Goal: Check status: Check status

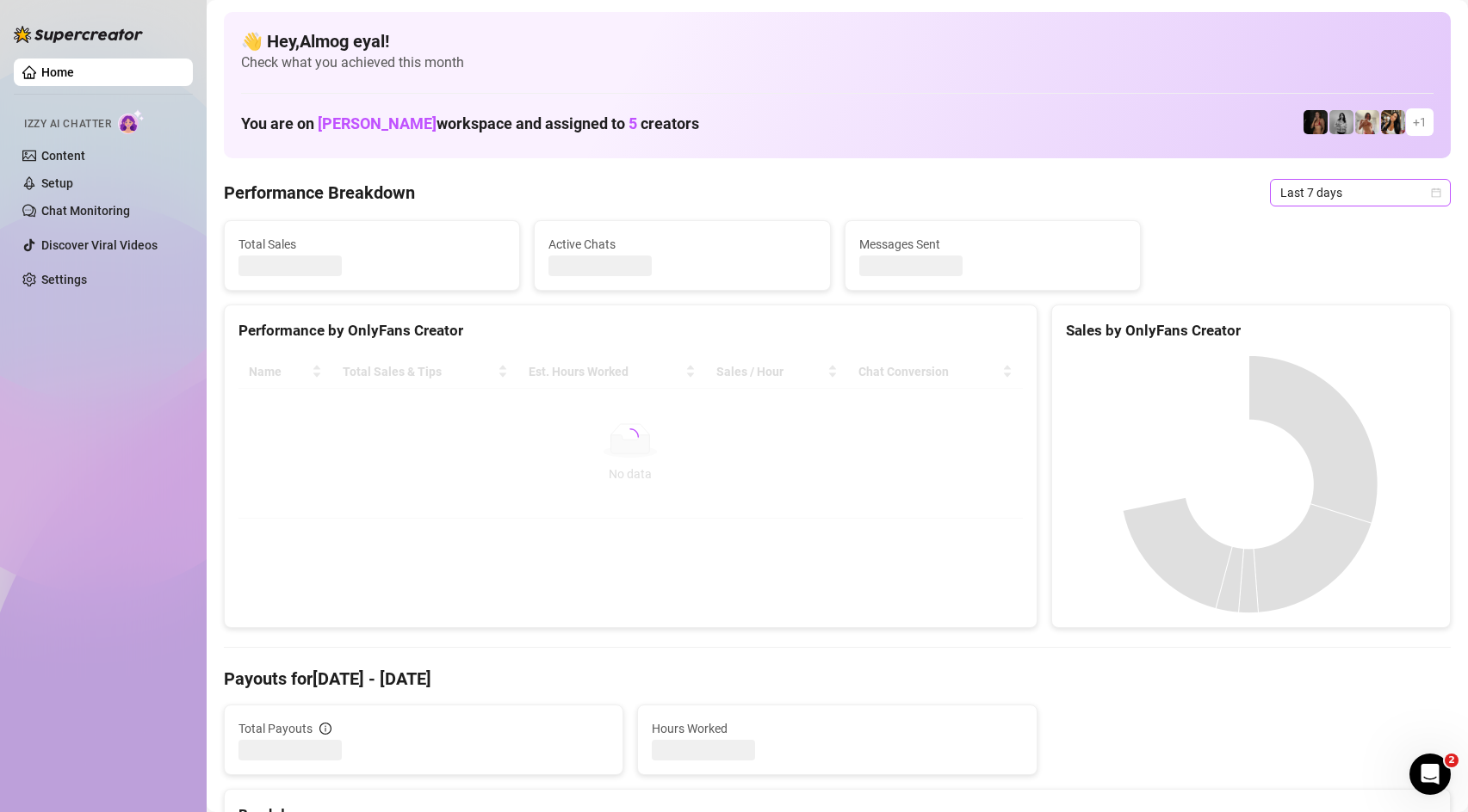
click at [1335, 190] on span "Last 7 days" at bounding box center [1361, 193] width 161 height 26
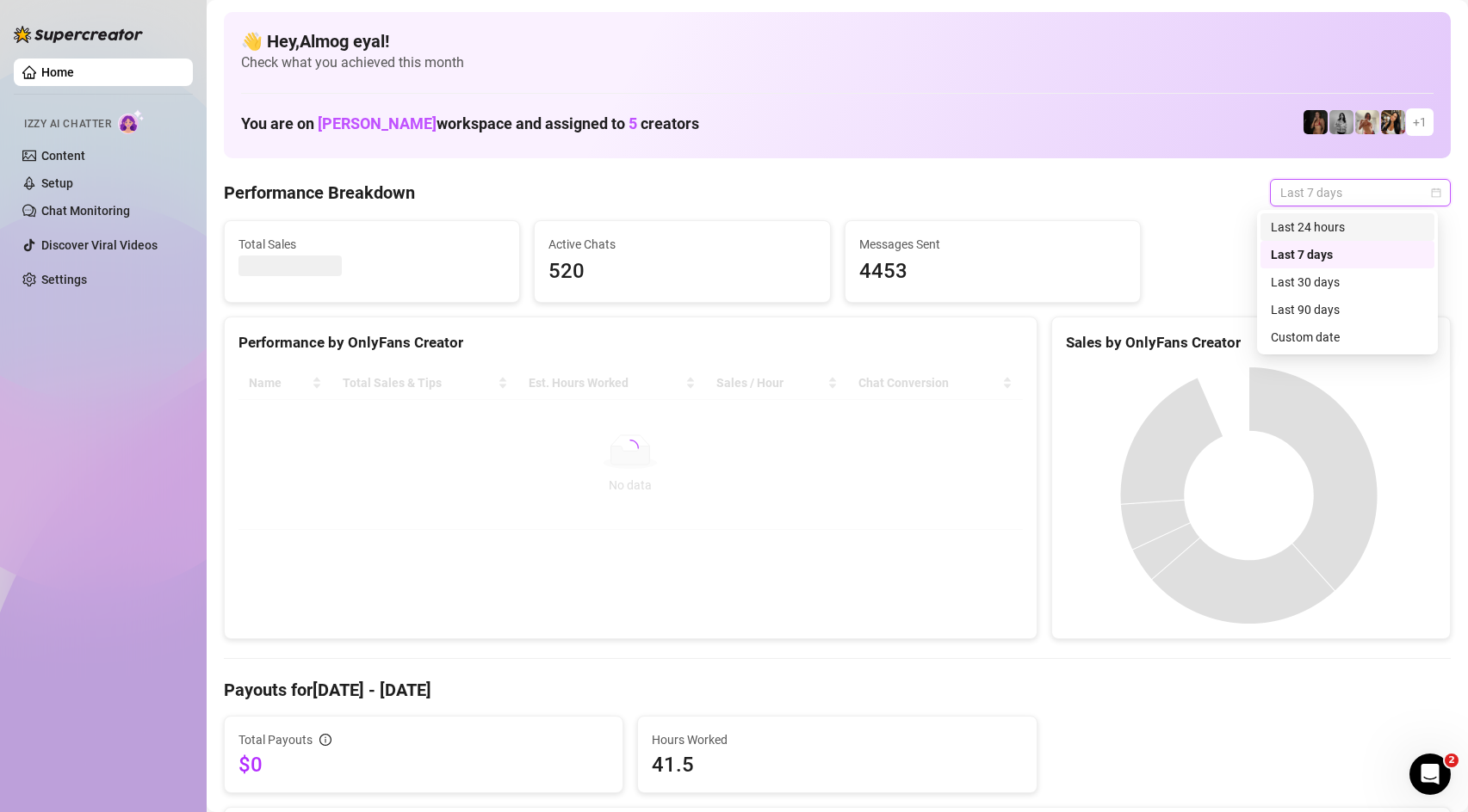
click at [1339, 234] on div "Last 24 hours" at bounding box center [1347, 227] width 153 height 19
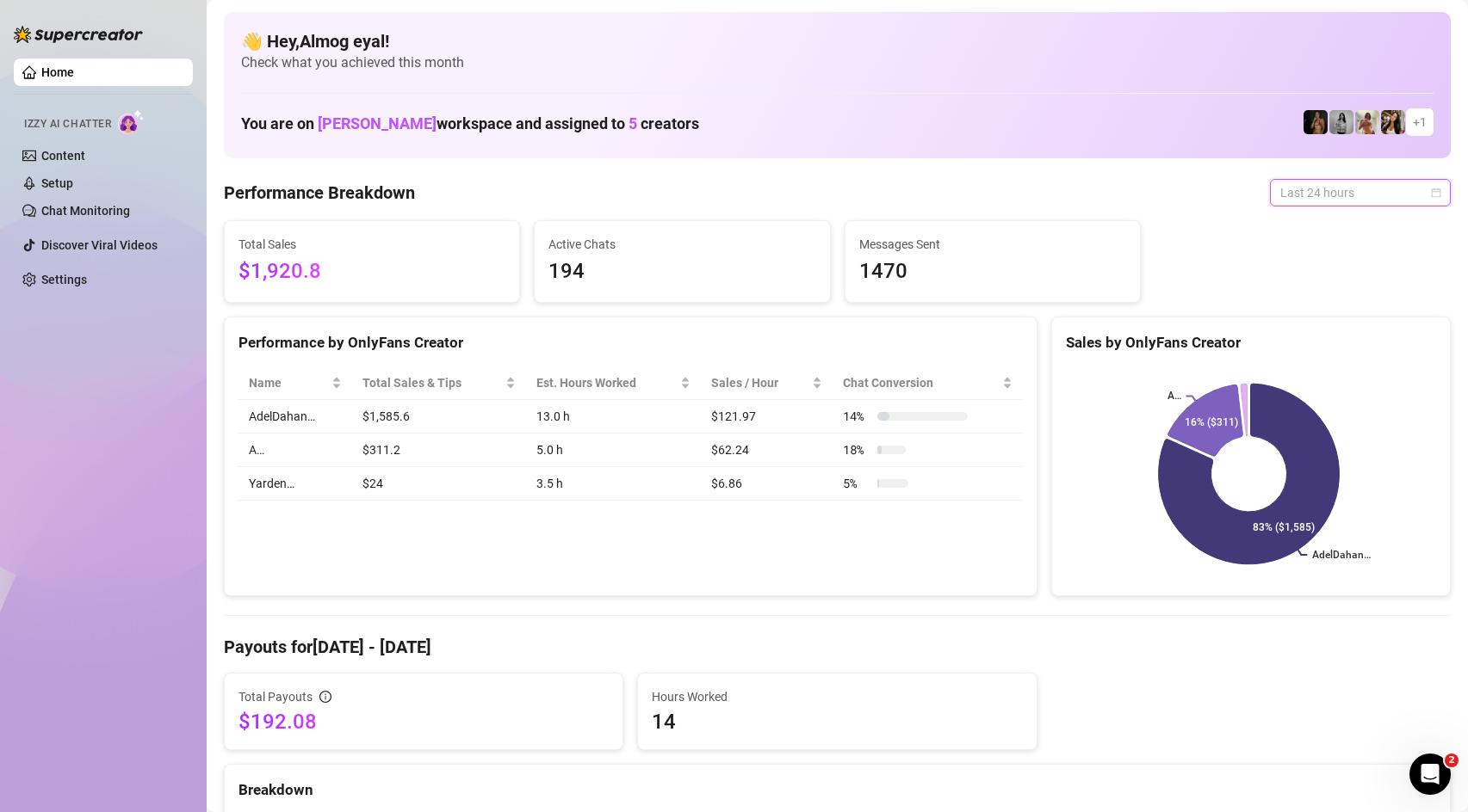
click at [1310, 200] on span "Last 24 hours" at bounding box center [1361, 193] width 161 height 26
click at [1328, 333] on div "Custom date" at bounding box center [1347, 337] width 153 height 19
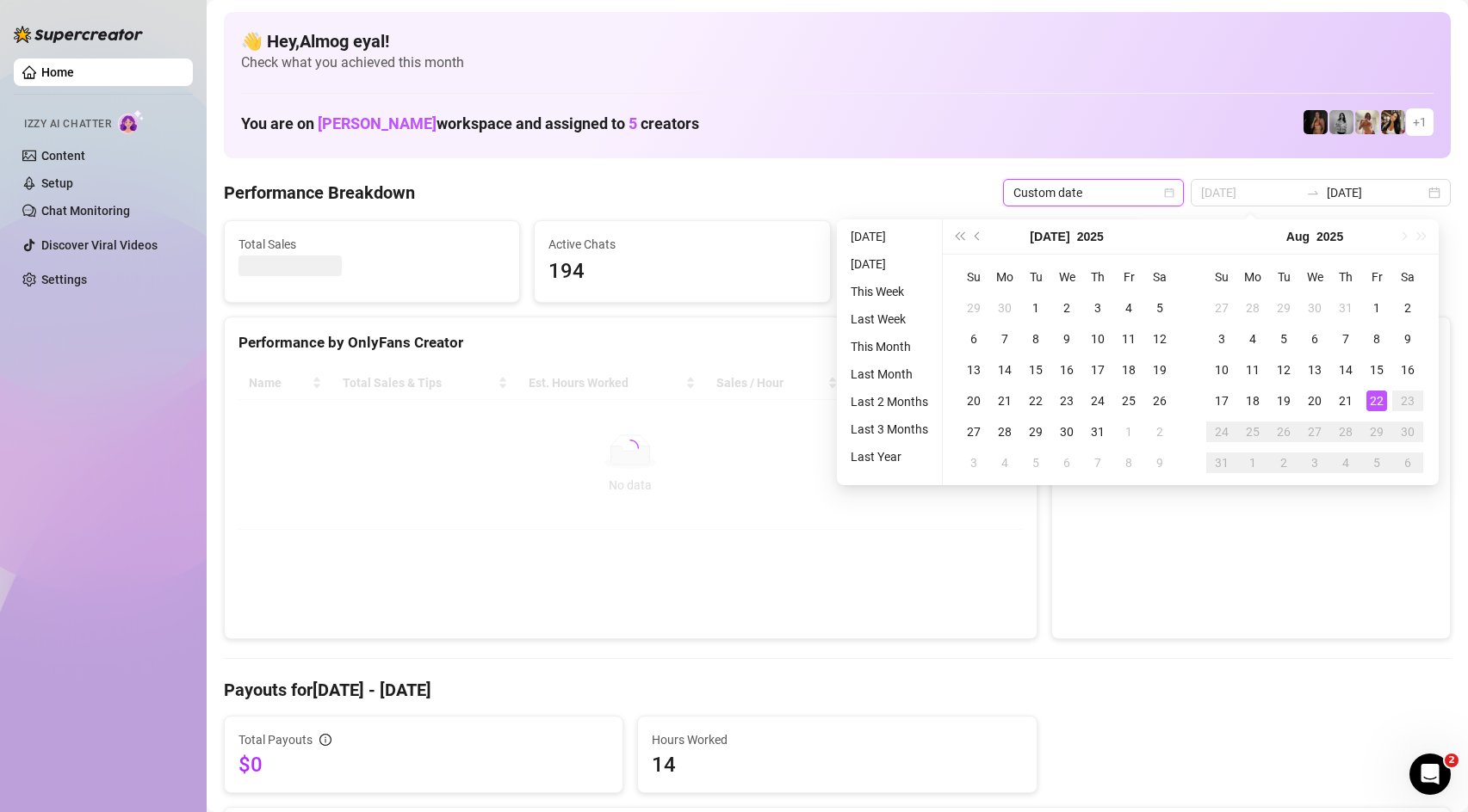
click at [1378, 410] on div "22" at bounding box center [1376, 401] width 21 height 21
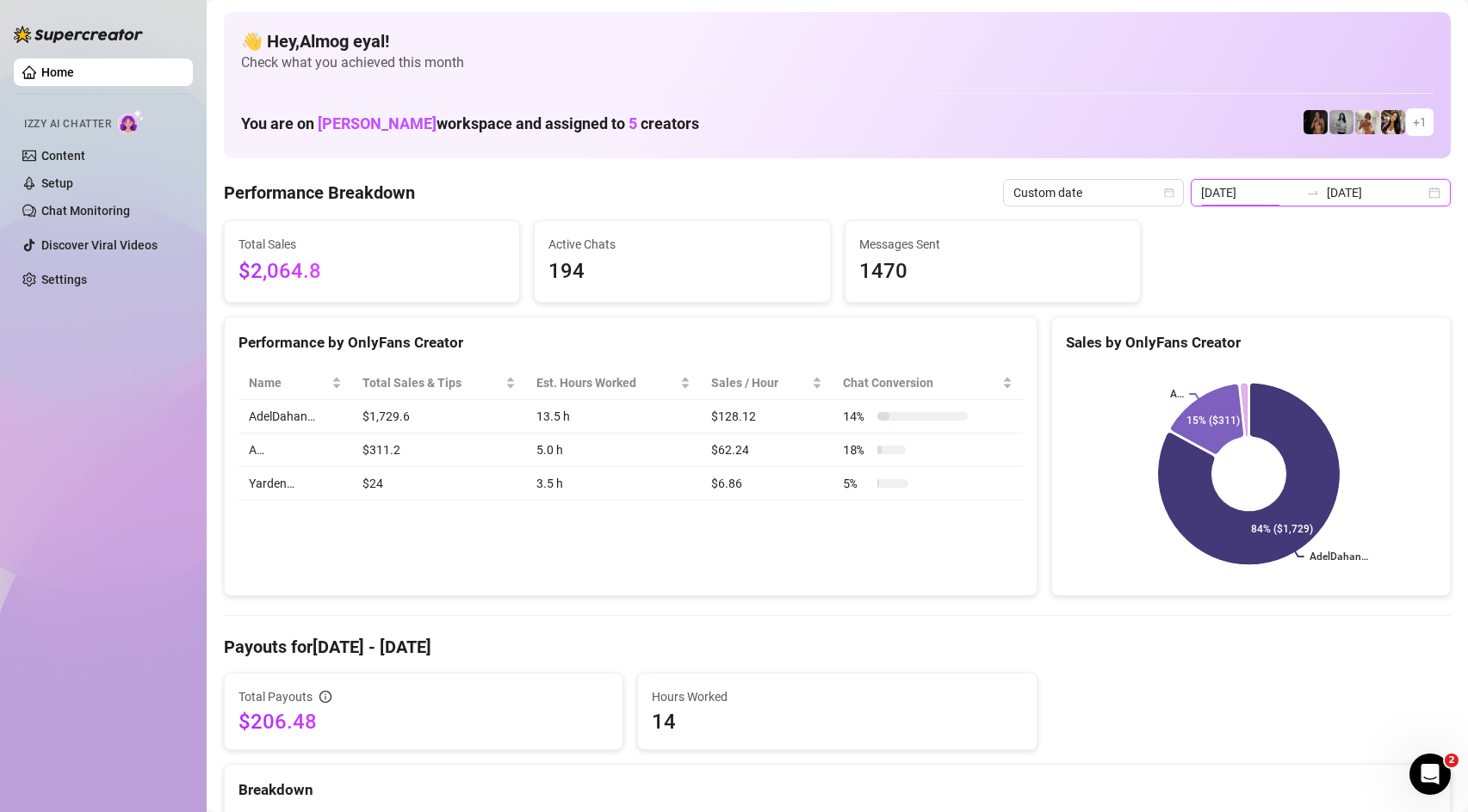
drag, startPoint x: 1262, startPoint y: 196, endPoint x: 1293, endPoint y: 224, distance: 41.8
click at [1262, 196] on input "[DATE]" at bounding box center [1250, 192] width 98 height 19
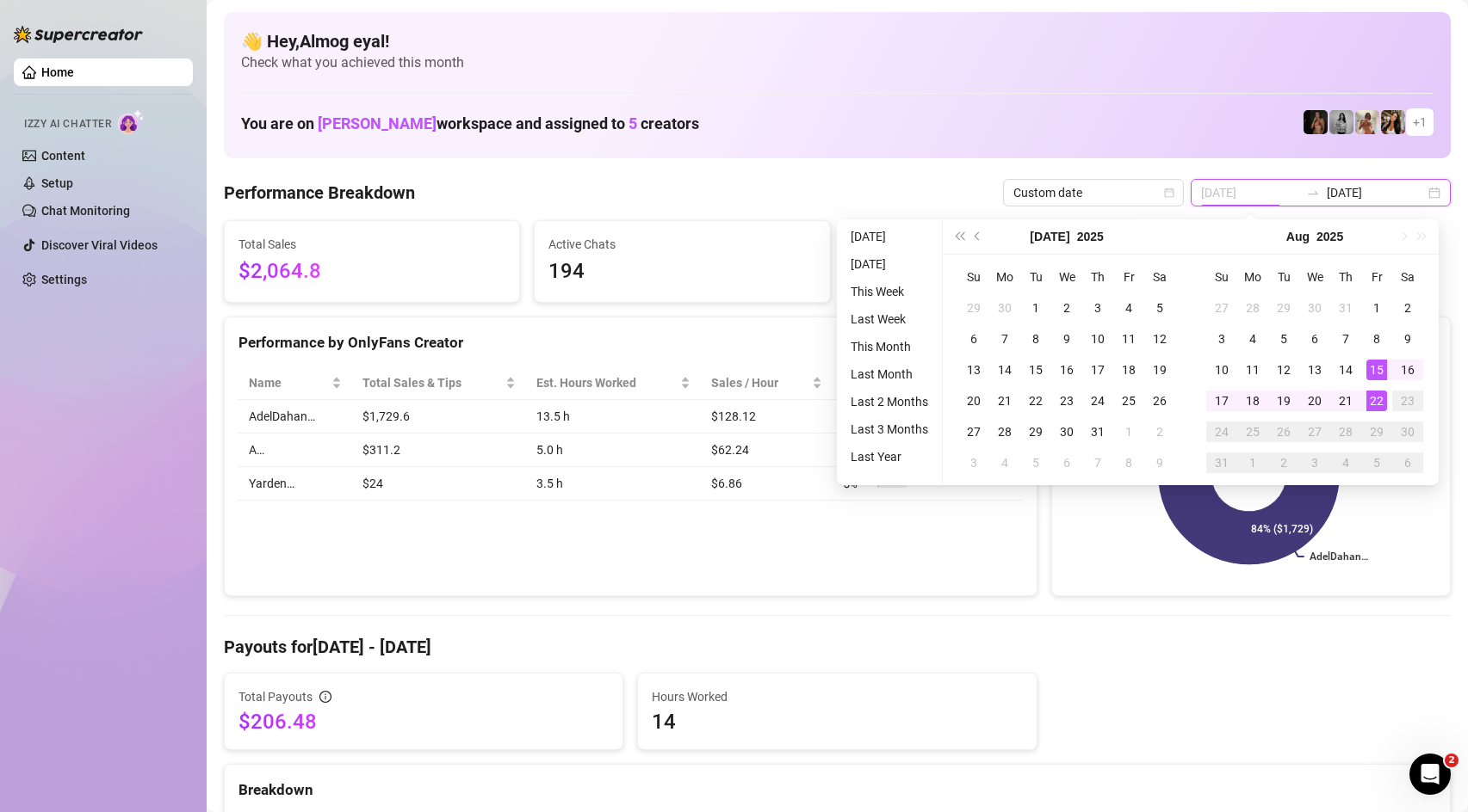
type input "[DATE]"
click at [1377, 401] on div "22" at bounding box center [1376, 401] width 21 height 21
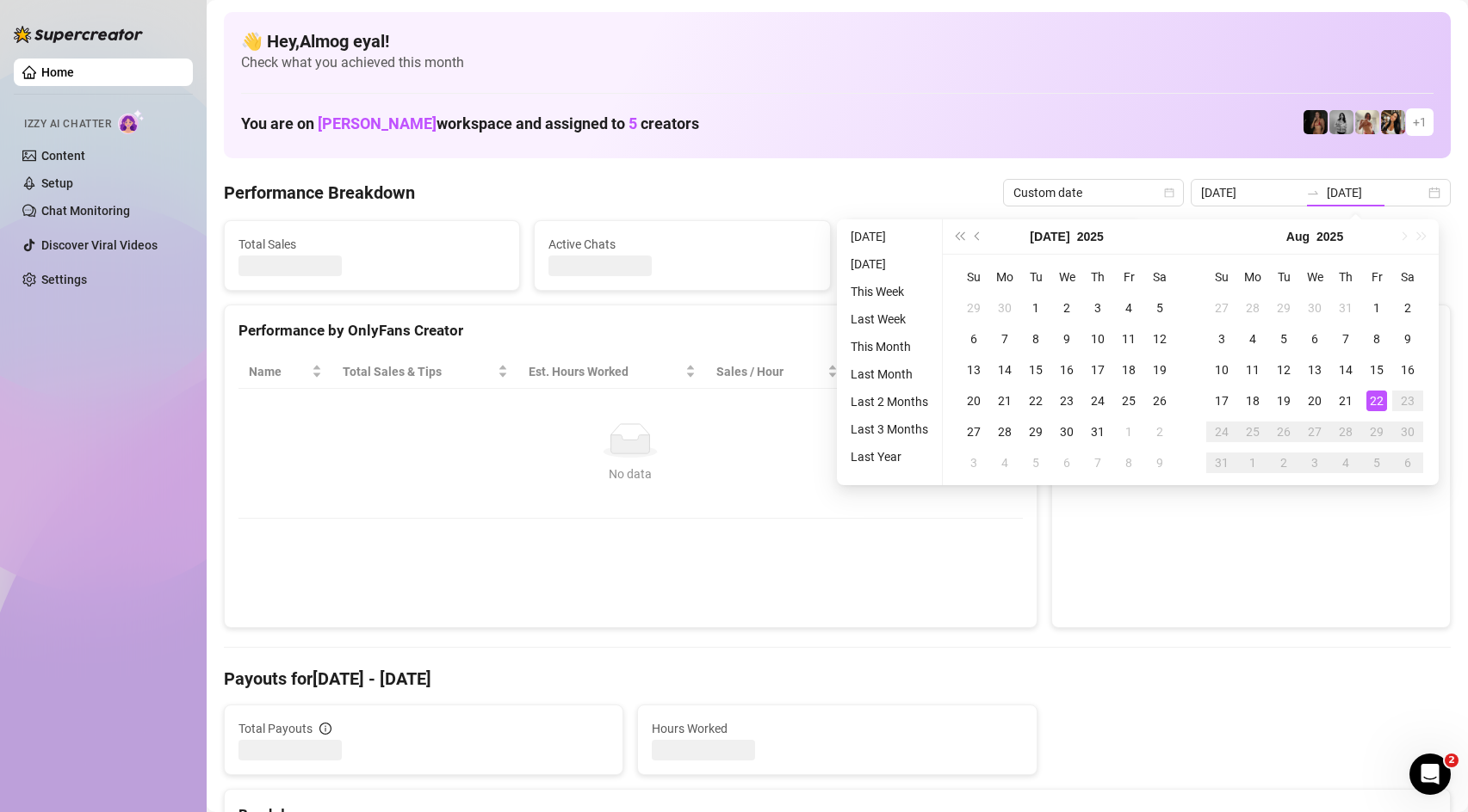
type input "[DATE]"
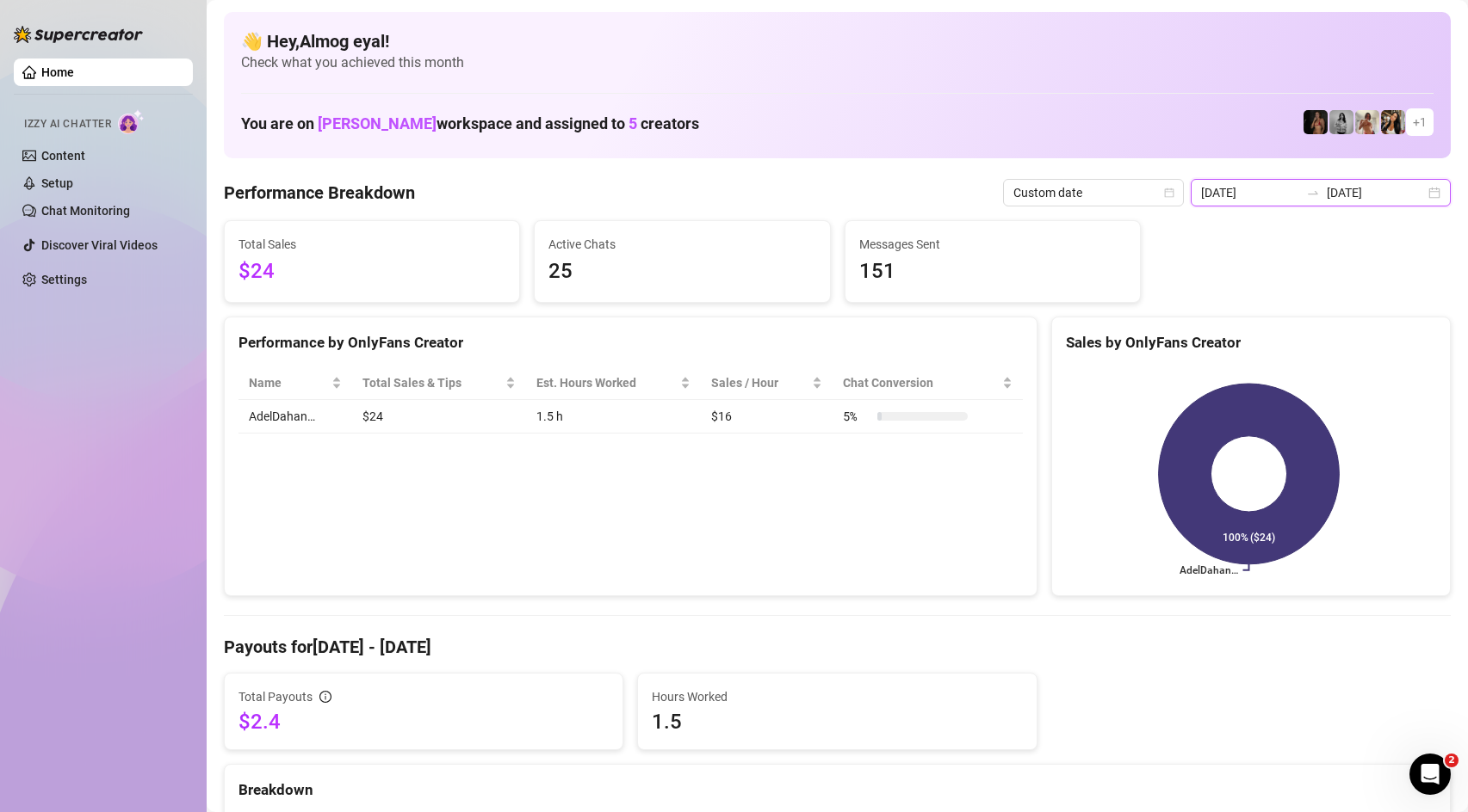
click at [1362, 186] on input "[DATE]" at bounding box center [1376, 192] width 98 height 19
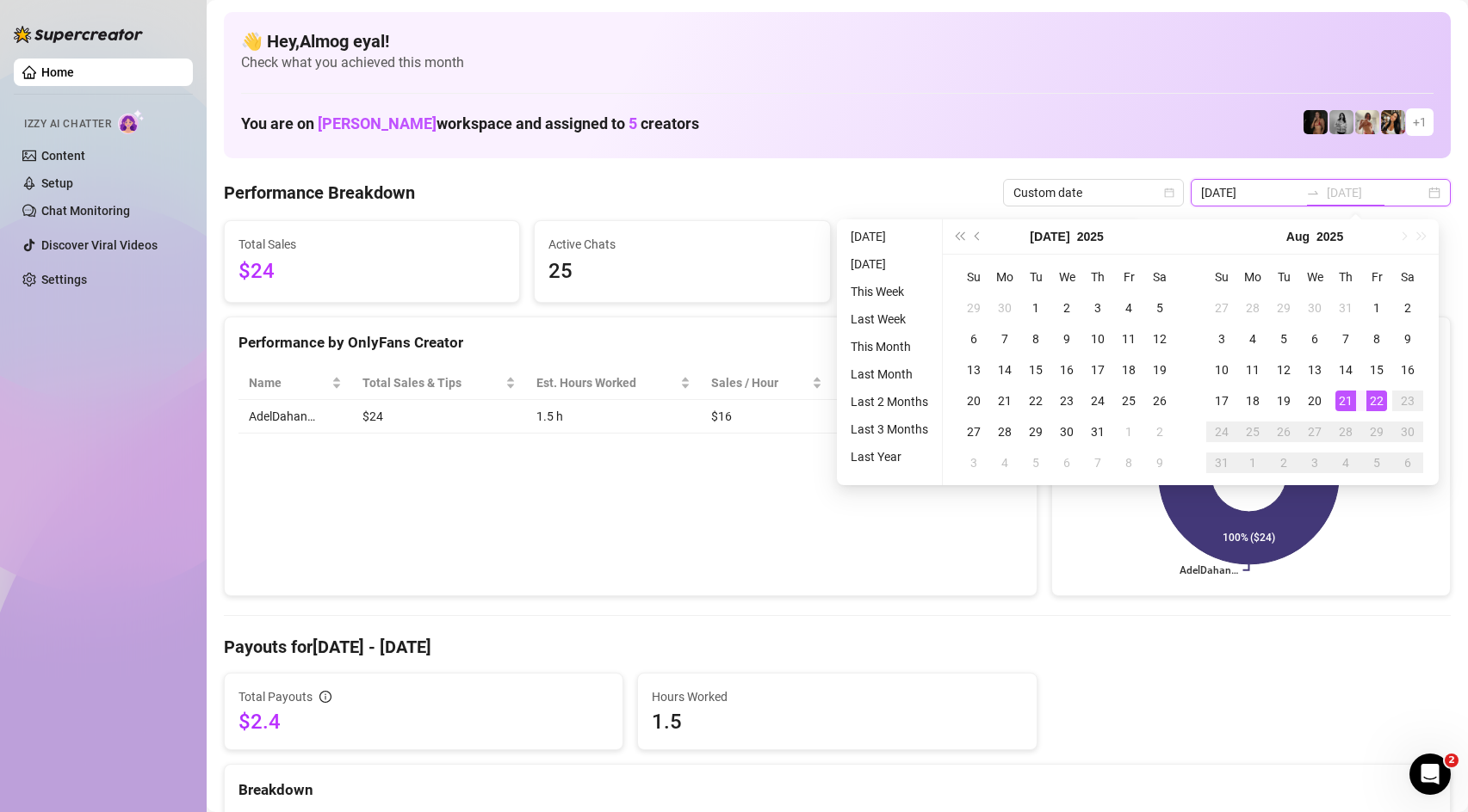
type input "[DATE]"
click at [1372, 408] on div "22" at bounding box center [1376, 401] width 21 height 21
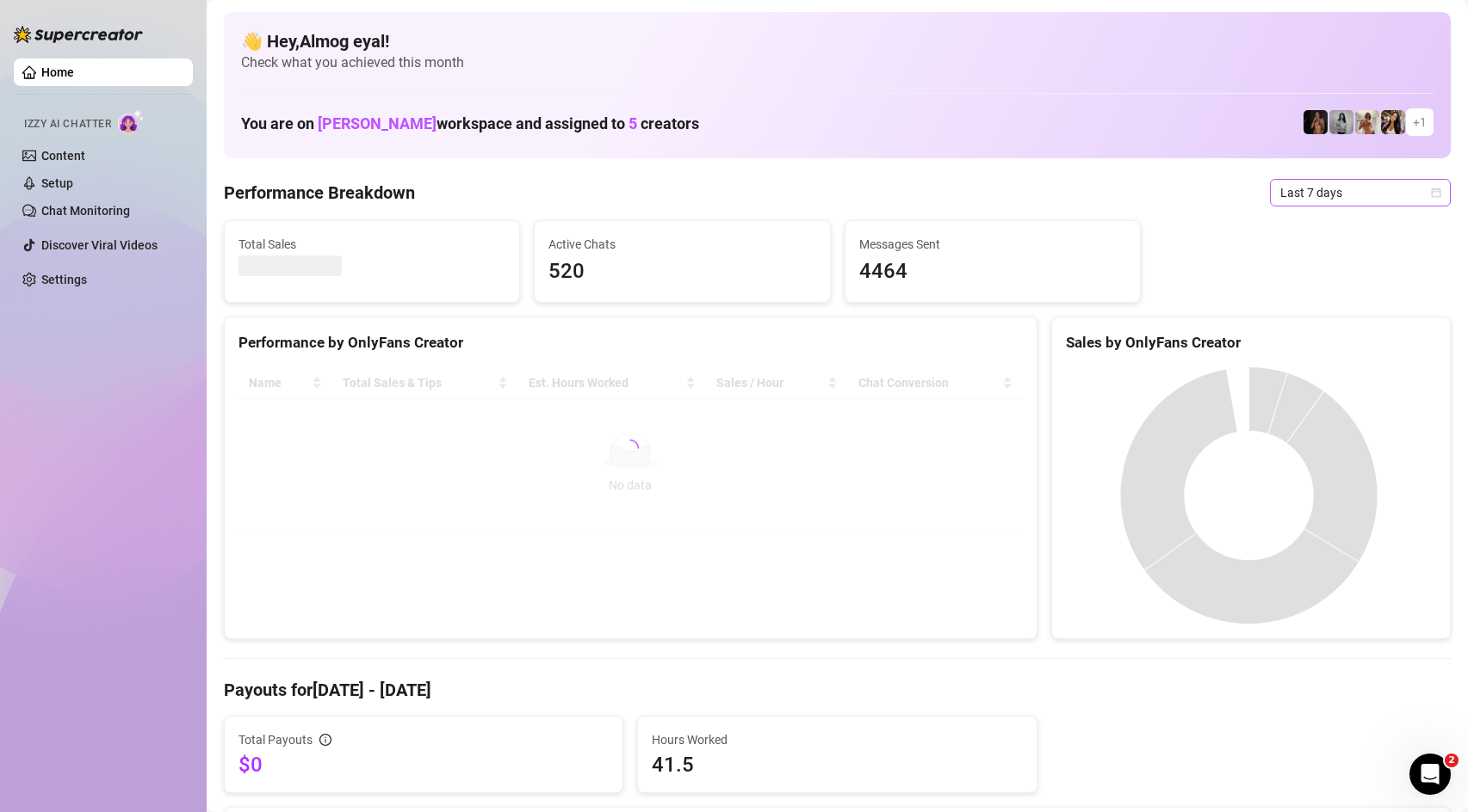
click at [1311, 196] on span "Last 7 days" at bounding box center [1361, 193] width 161 height 26
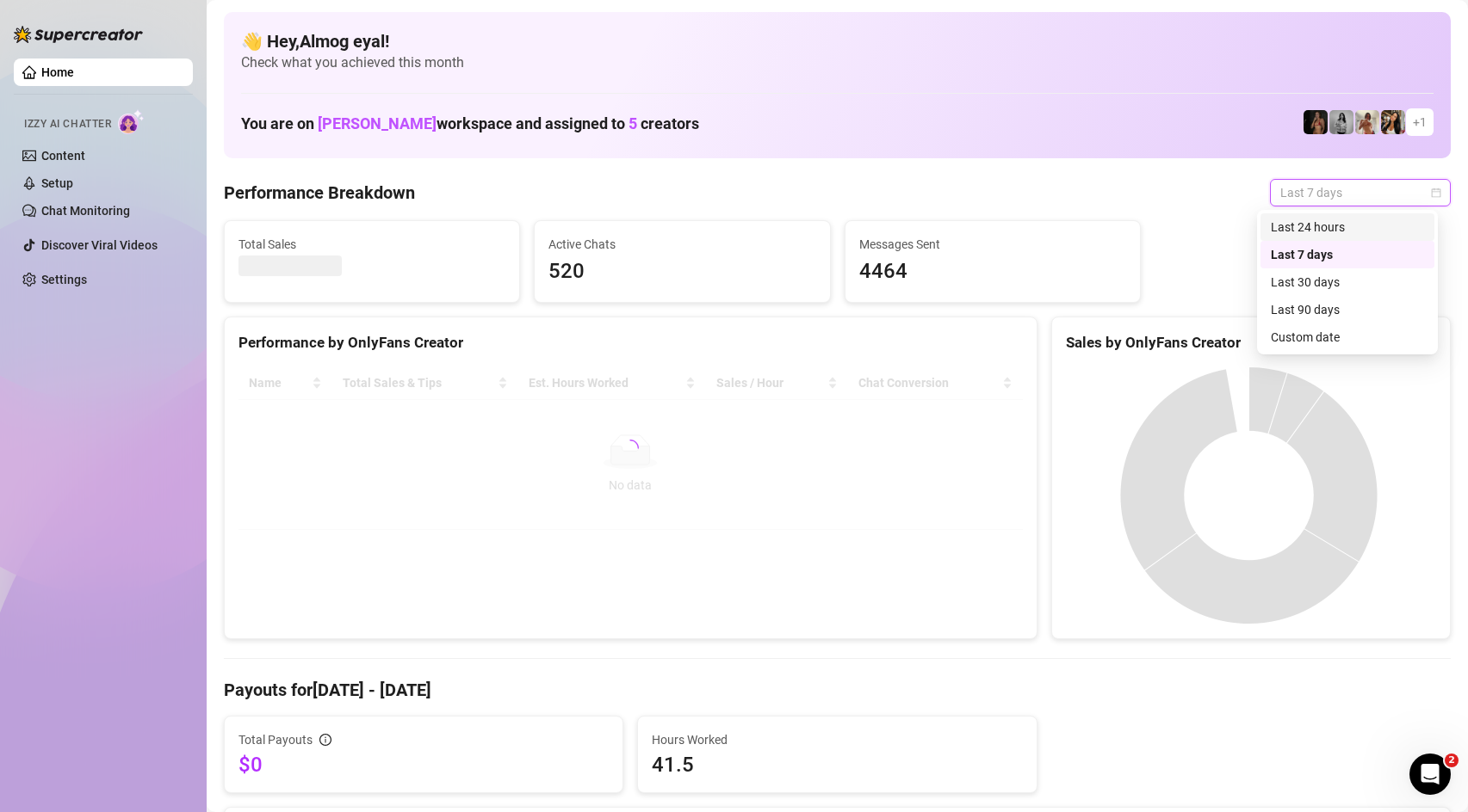
drag, startPoint x: 1390, startPoint y: 235, endPoint x: 1374, endPoint y: 232, distance: 16.3
click at [1390, 235] on div "Last 24 hours" at bounding box center [1347, 227] width 153 height 19
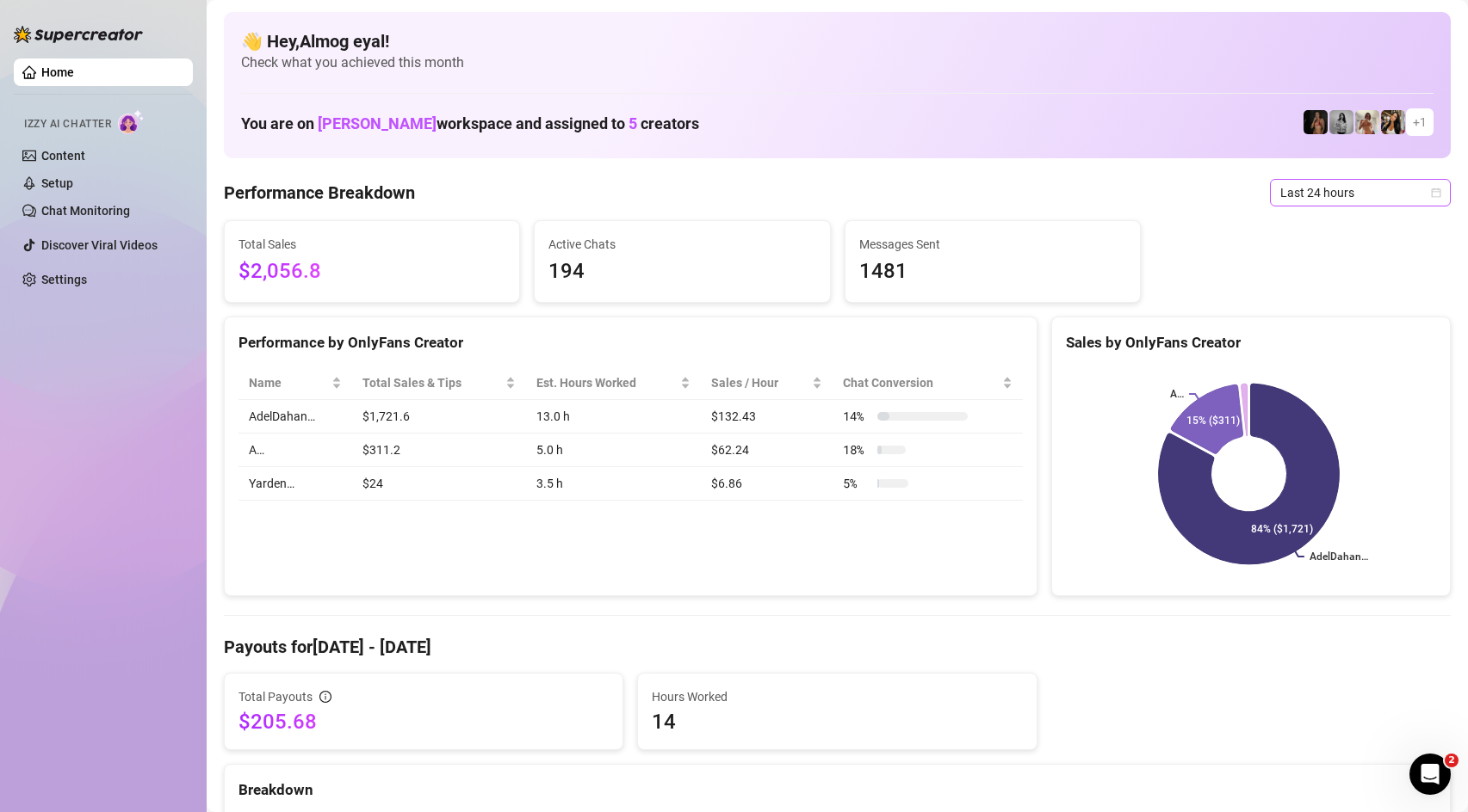
click at [1346, 188] on span "Last 24 hours" at bounding box center [1361, 193] width 161 height 26
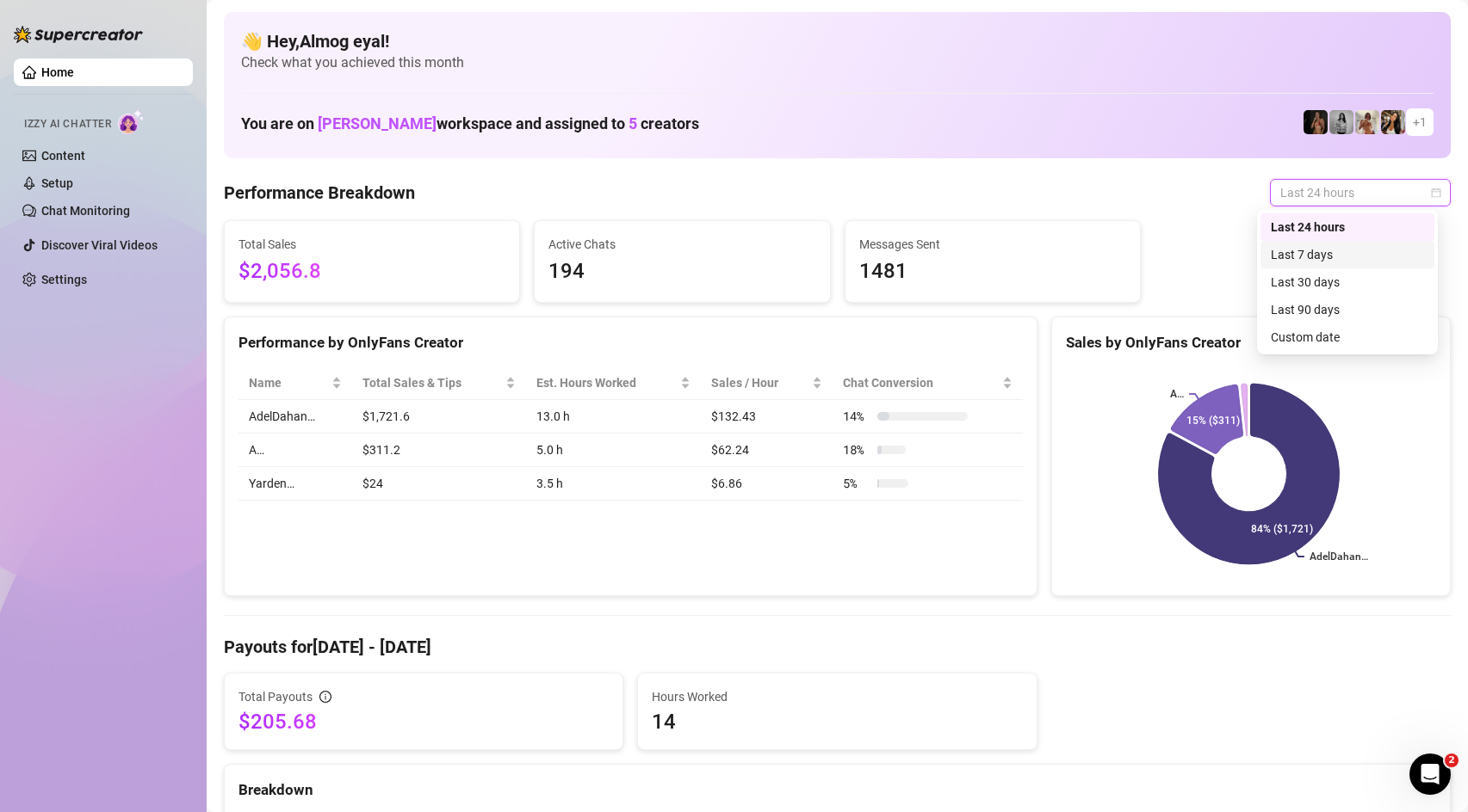
click at [1381, 258] on div "Last 7 days" at bounding box center [1347, 254] width 153 height 19
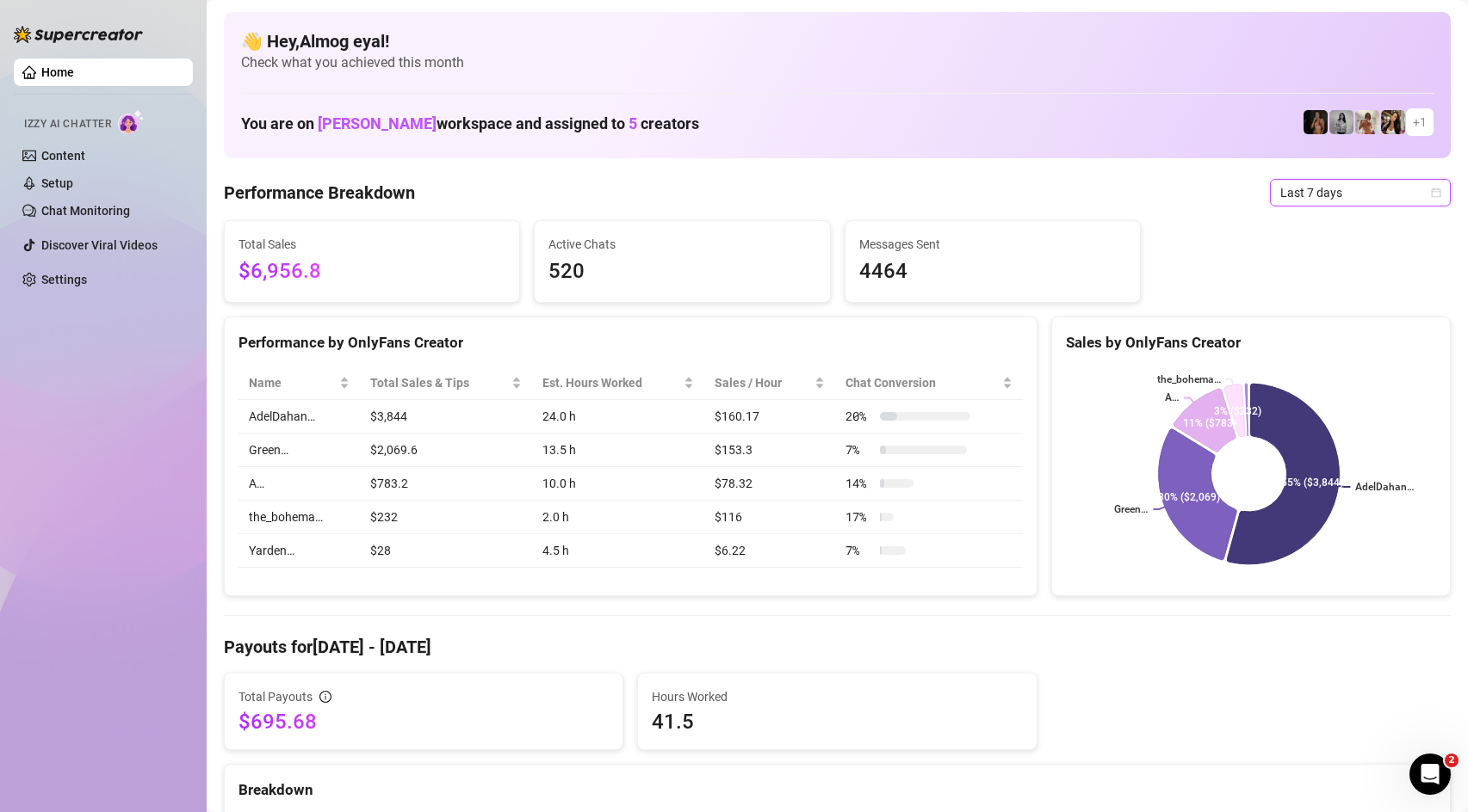
click at [1378, 192] on span "Last 7 days" at bounding box center [1361, 193] width 161 height 26
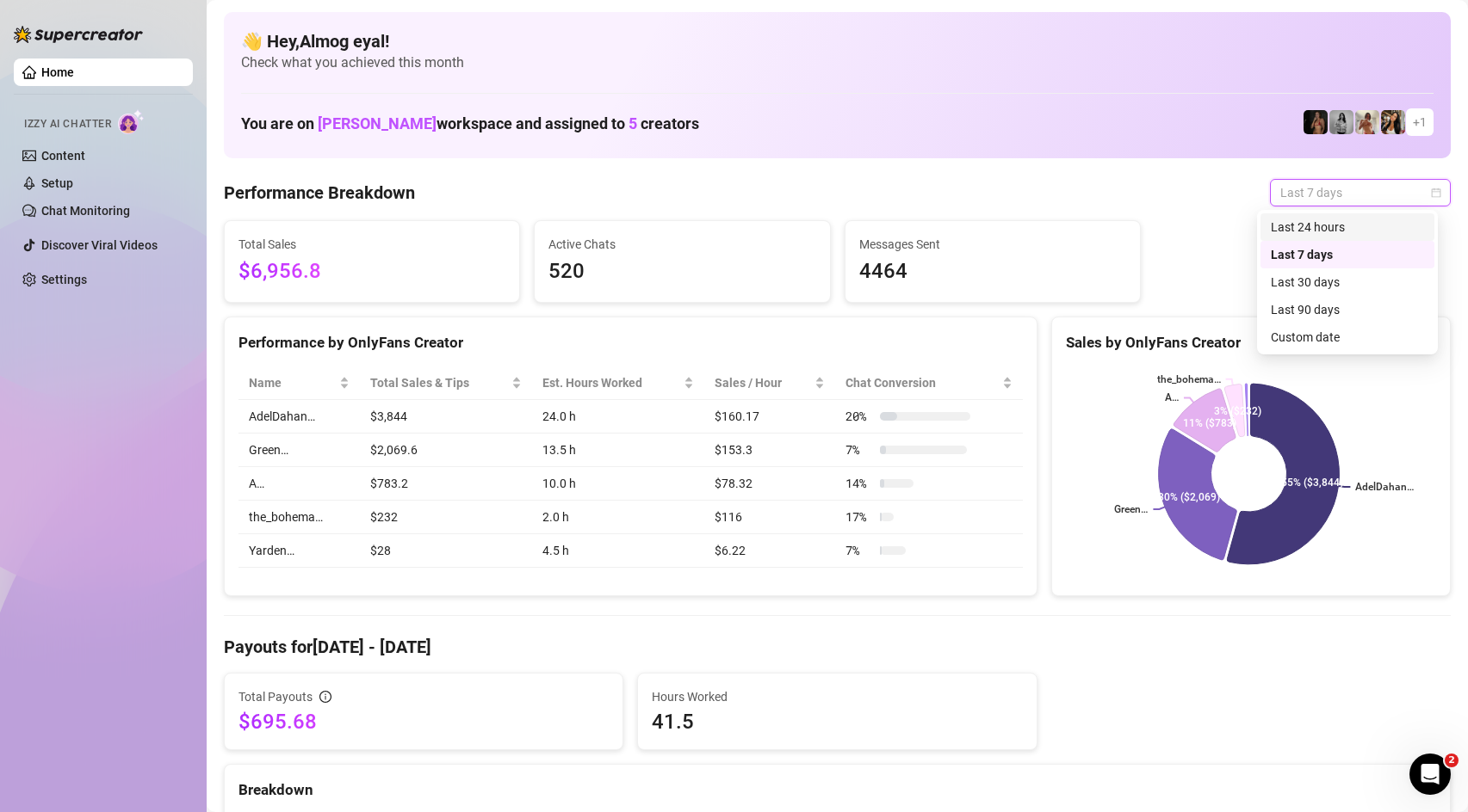
click at [1361, 233] on div "Last 24 hours" at bounding box center [1347, 227] width 153 height 19
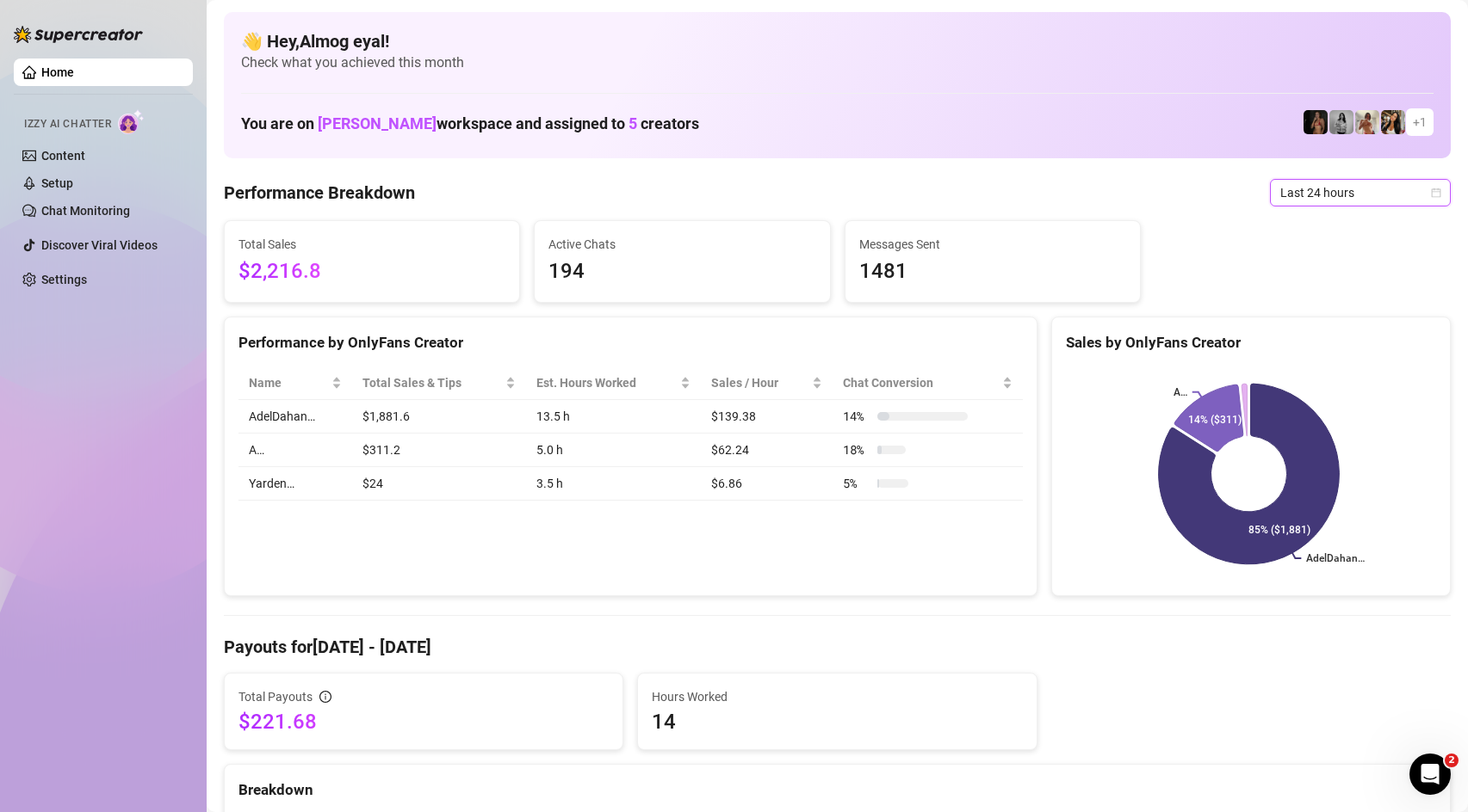
click at [1316, 205] on div "Last 24 hours" at bounding box center [1361, 193] width 181 height 28
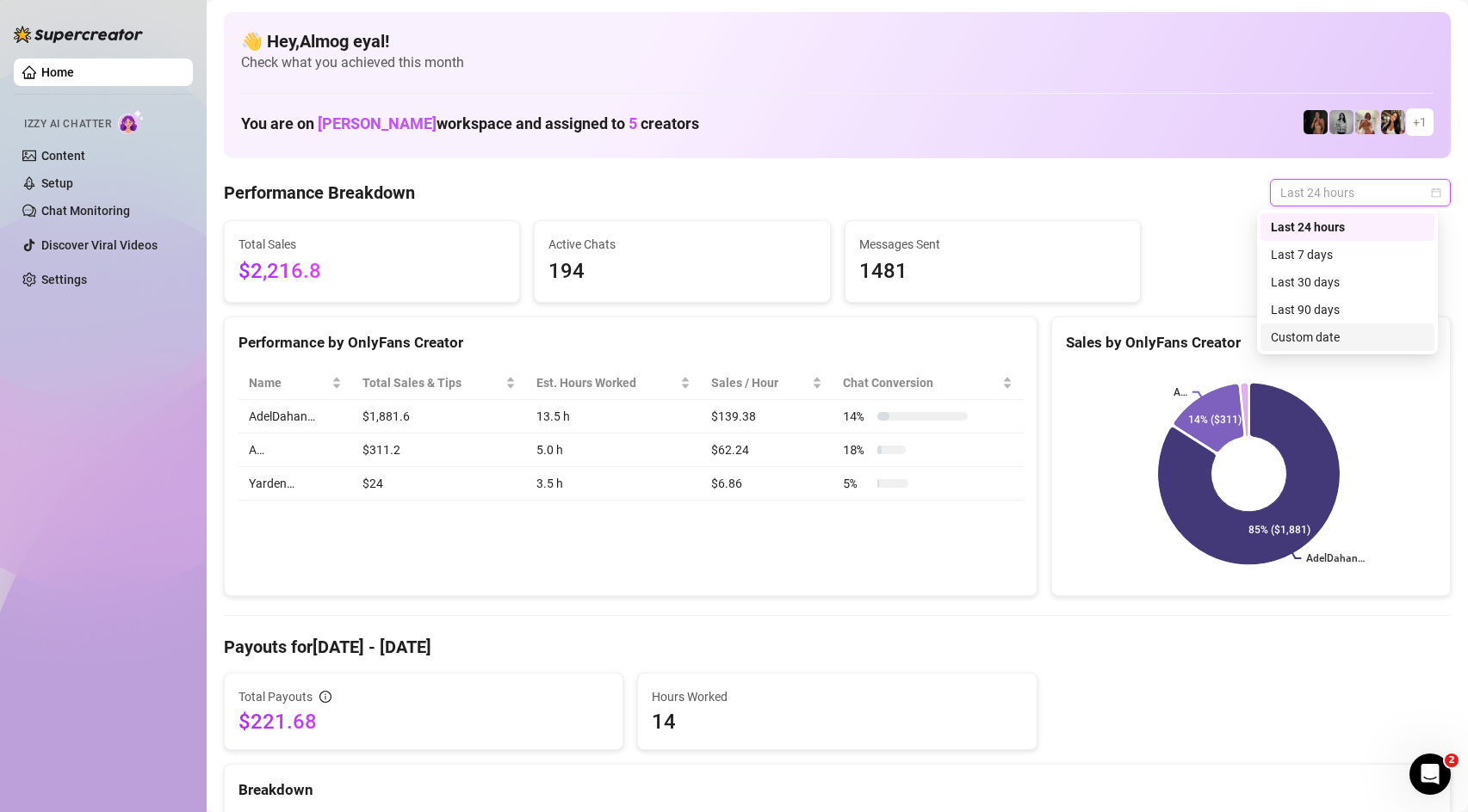
click at [1352, 337] on div "Custom date" at bounding box center [1347, 337] width 153 height 19
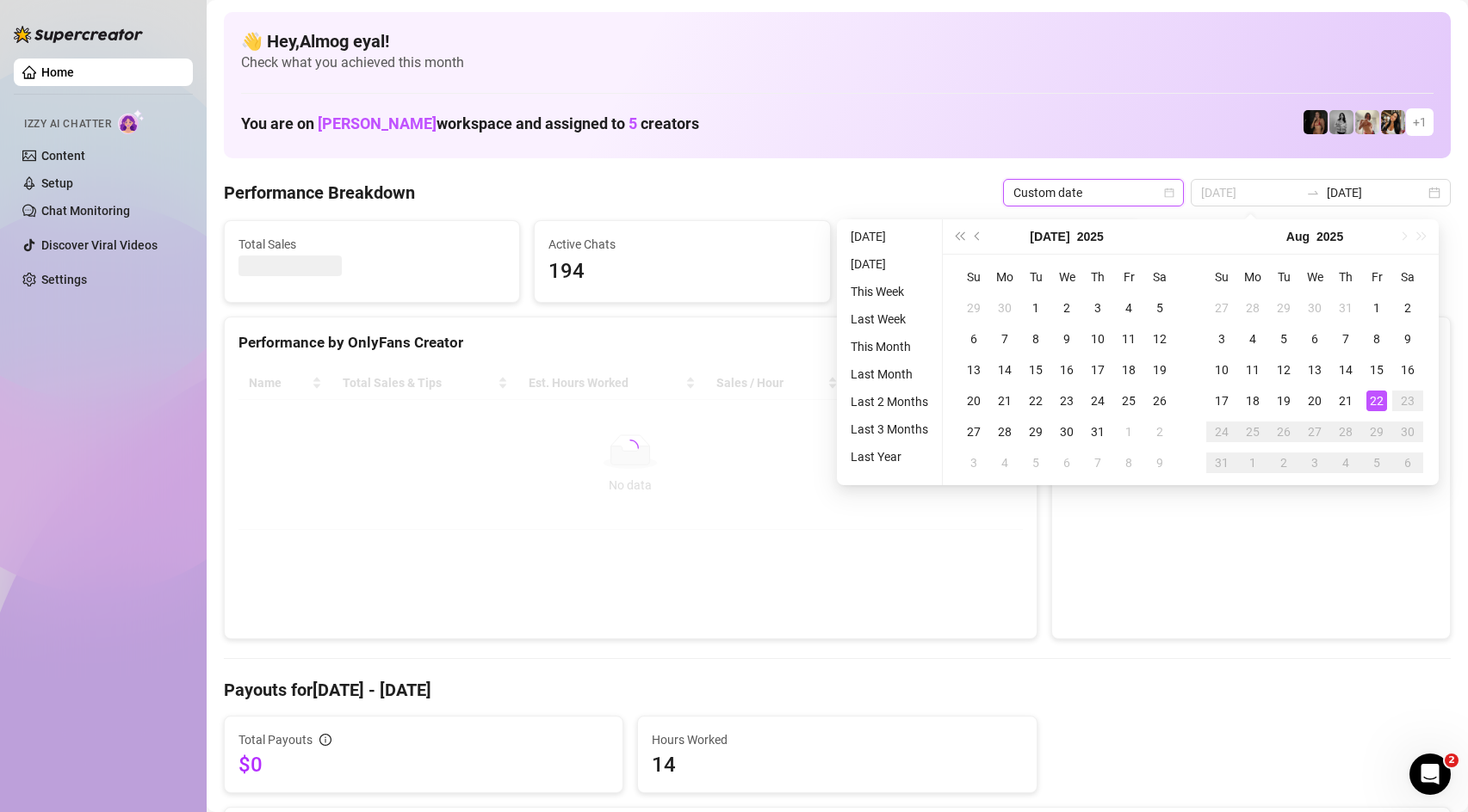
click at [1374, 398] on div "22" at bounding box center [1376, 401] width 21 height 21
click at [1373, 399] on div "22" at bounding box center [1376, 401] width 21 height 21
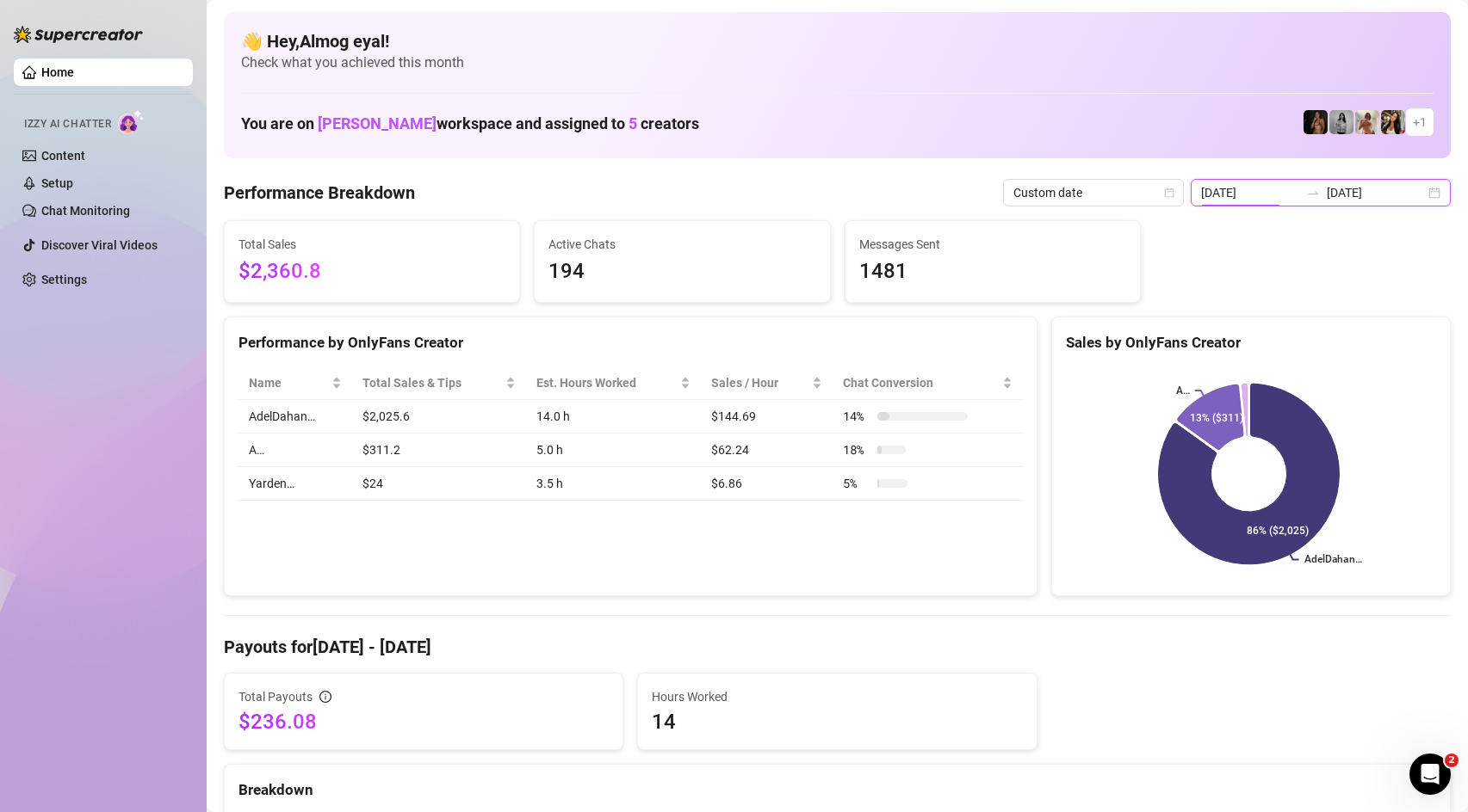
drag, startPoint x: 1236, startPoint y: 182, endPoint x: 1284, endPoint y: 185, distance: 48.1
click at [1239, 183] on input "[DATE]" at bounding box center [1250, 192] width 98 height 19
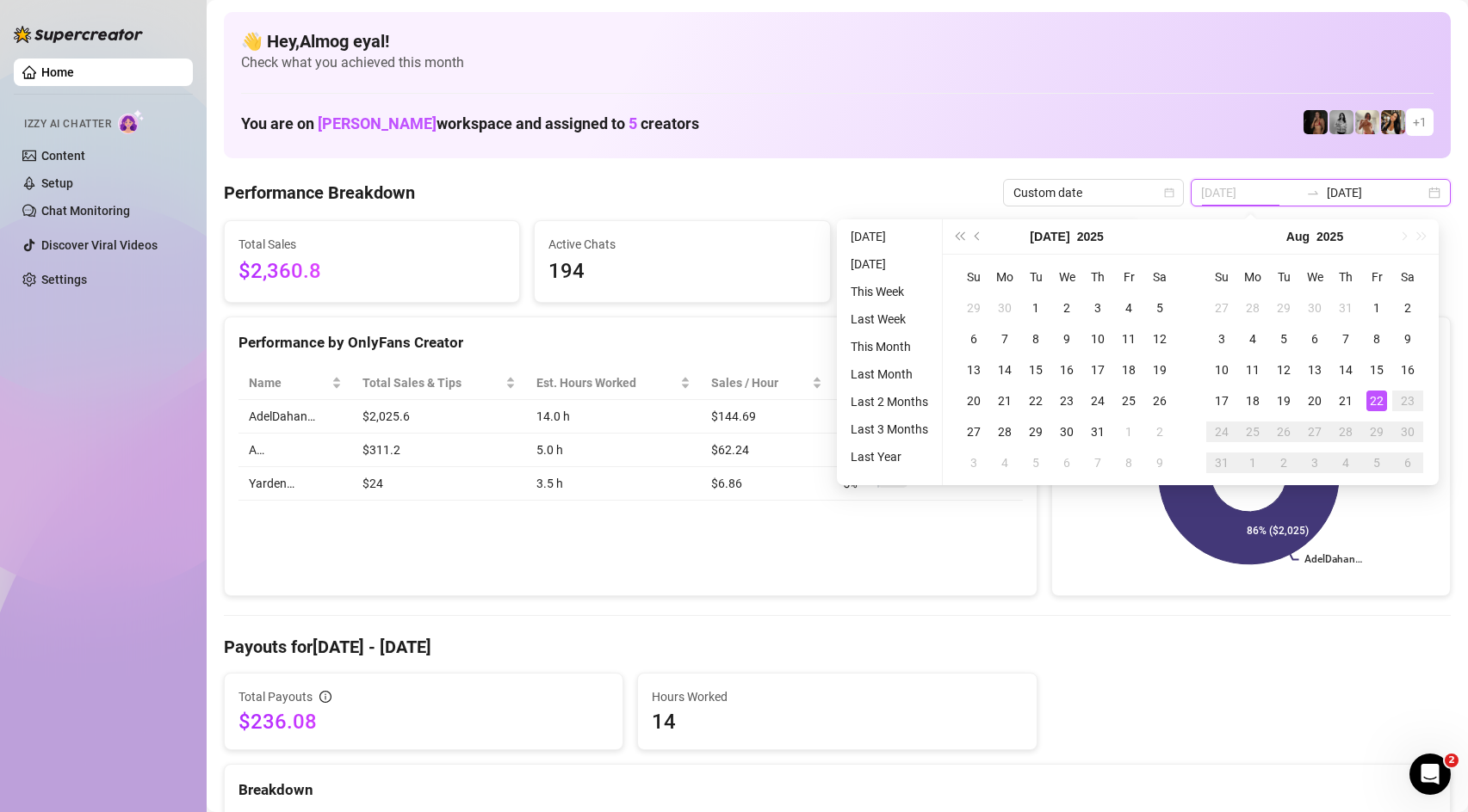
type input "[DATE]"
click at [1383, 402] on div "22" at bounding box center [1376, 401] width 21 height 21
click at [1381, 403] on div "22" at bounding box center [1376, 401] width 21 height 21
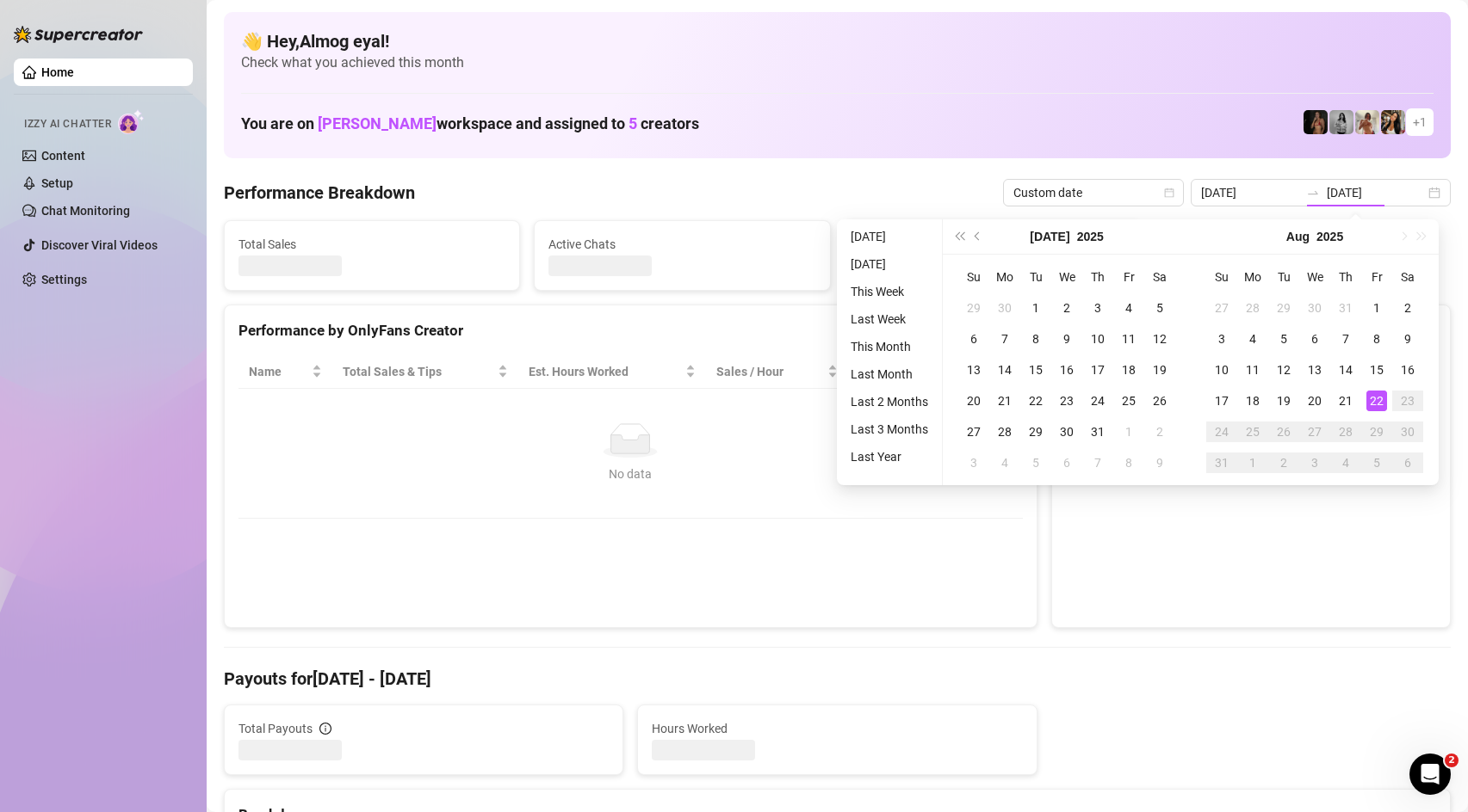
type input "[DATE]"
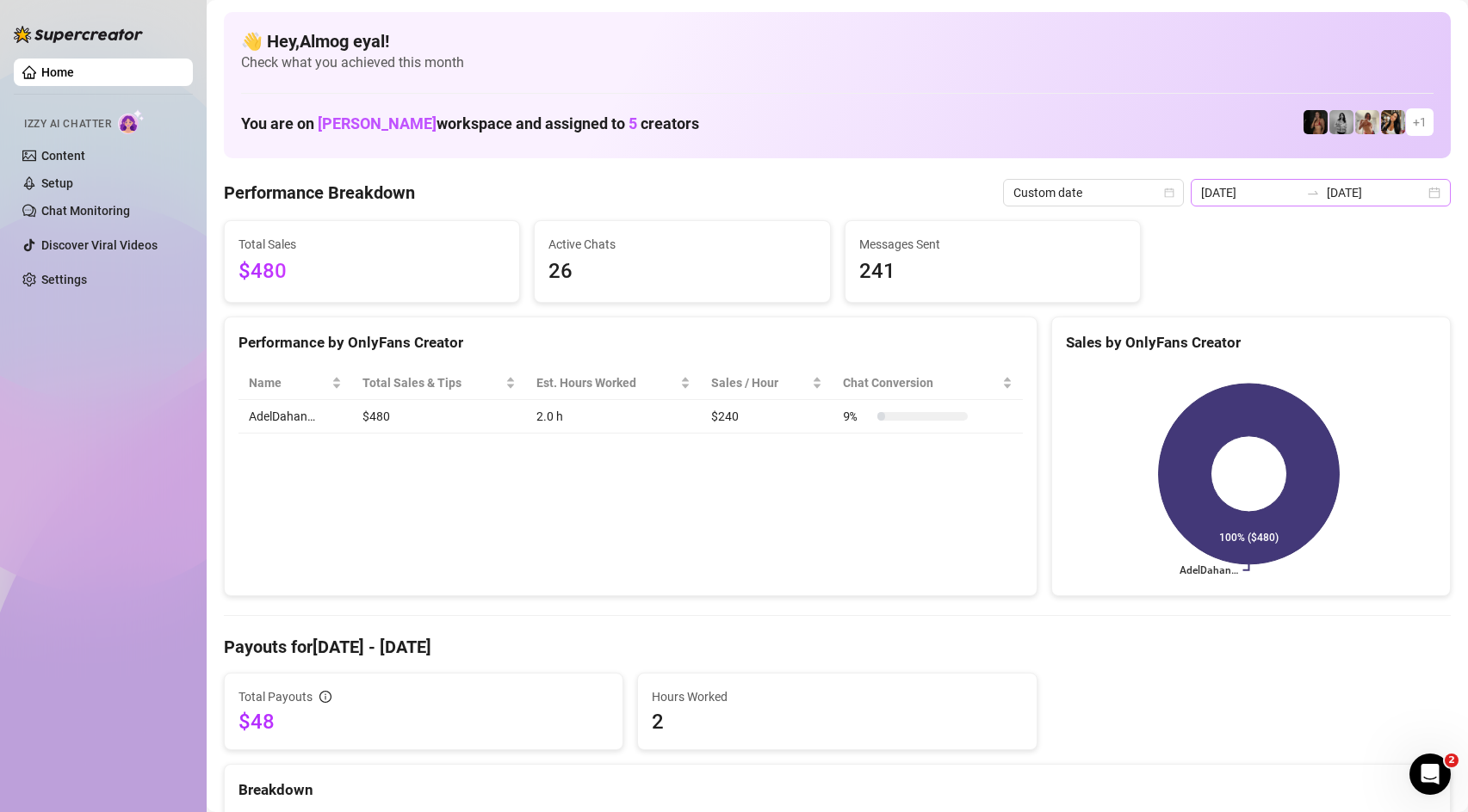
click at [1327, 195] on div at bounding box center [1313, 192] width 28 height 14
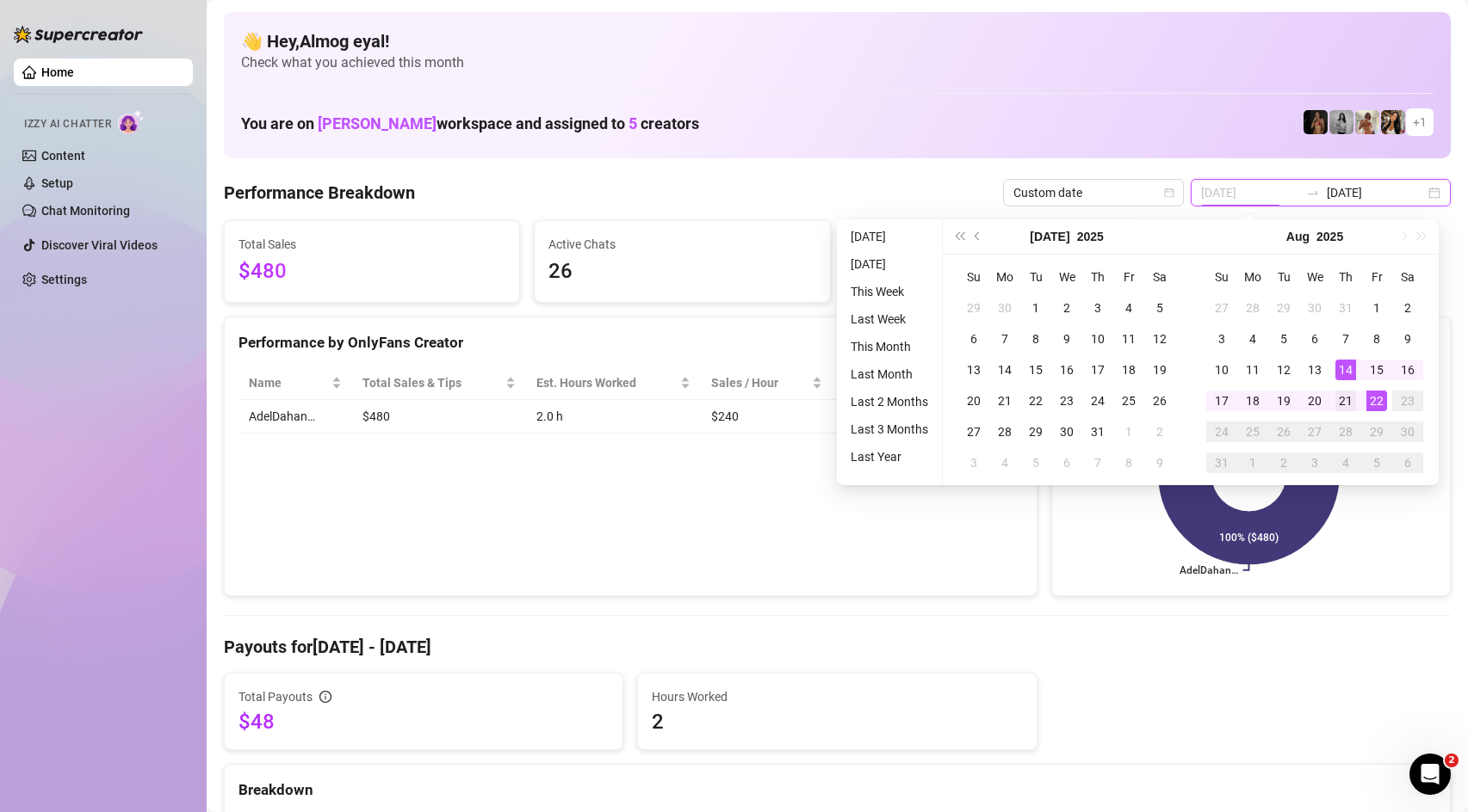
type input "[DATE]"
click at [1349, 396] on div "21" at bounding box center [1345, 401] width 21 height 21
click at [1354, 400] on div "21" at bounding box center [1345, 401] width 21 height 21
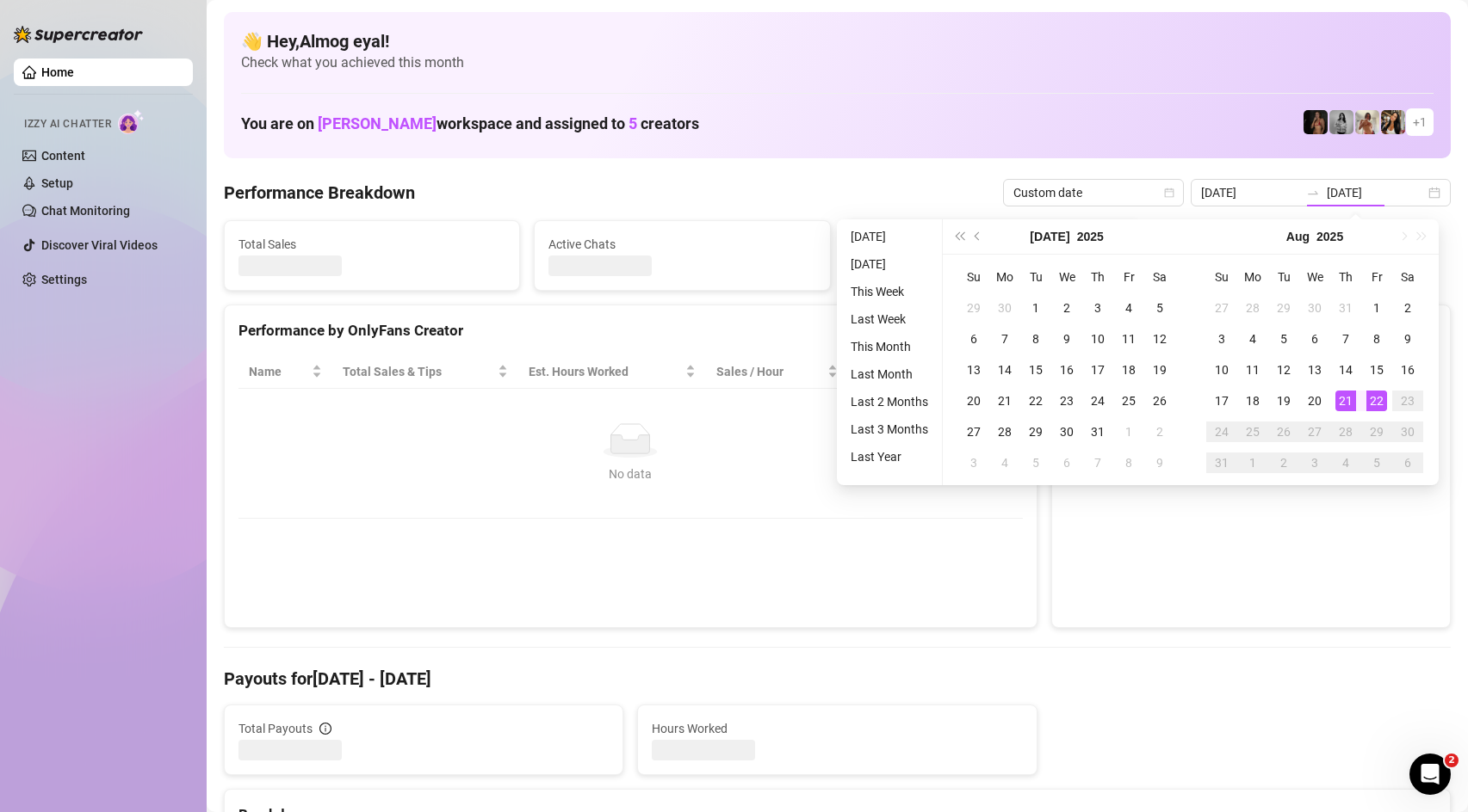
type input "[DATE]"
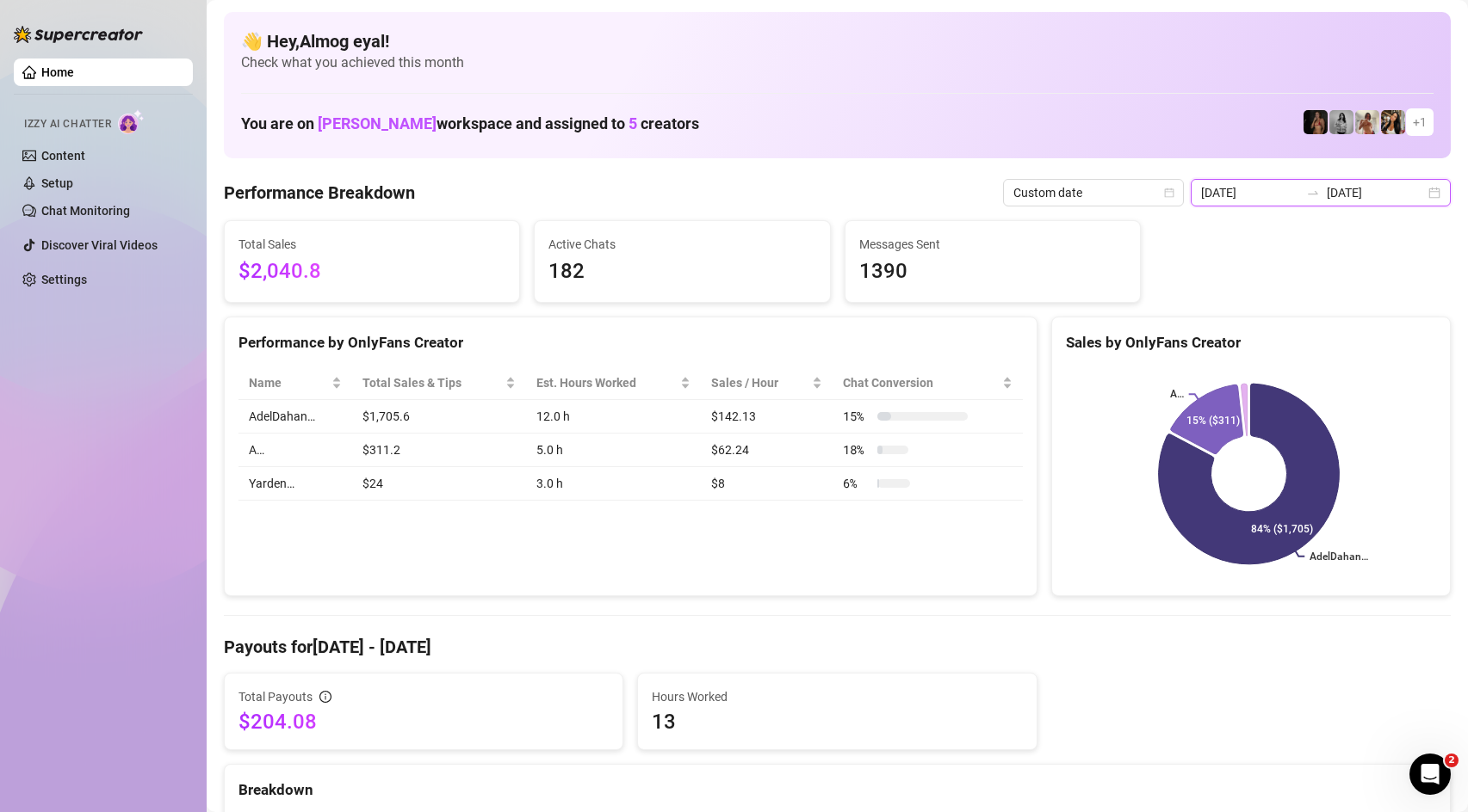
click at [1376, 192] on input "[DATE]" at bounding box center [1376, 192] width 98 height 19
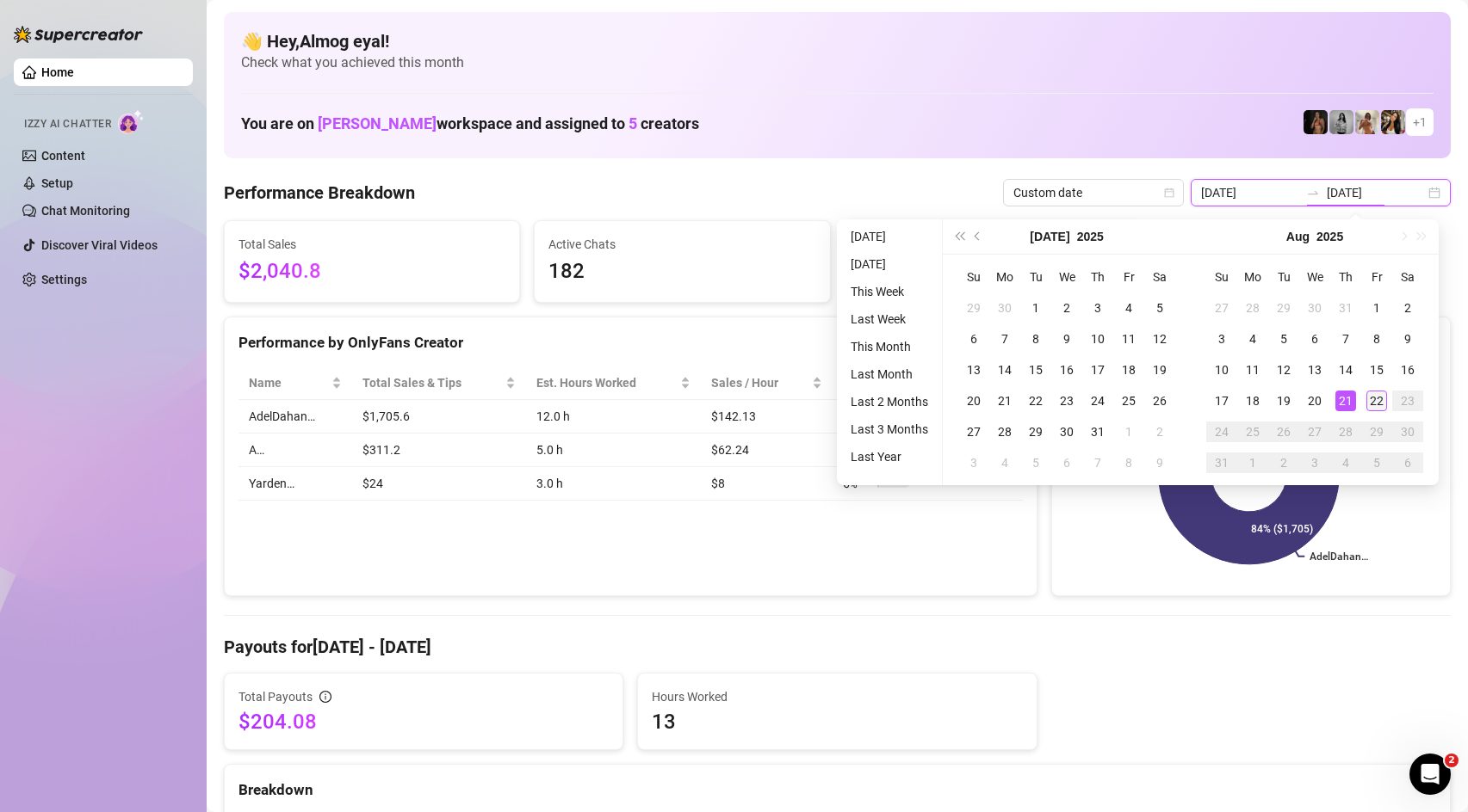
type input "[DATE]"
click at [1388, 397] on td "22" at bounding box center [1377, 401] width 31 height 31
type input "[DATE]"
click at [1378, 401] on div "22" at bounding box center [1376, 401] width 21 height 21
type input "[DATE]"
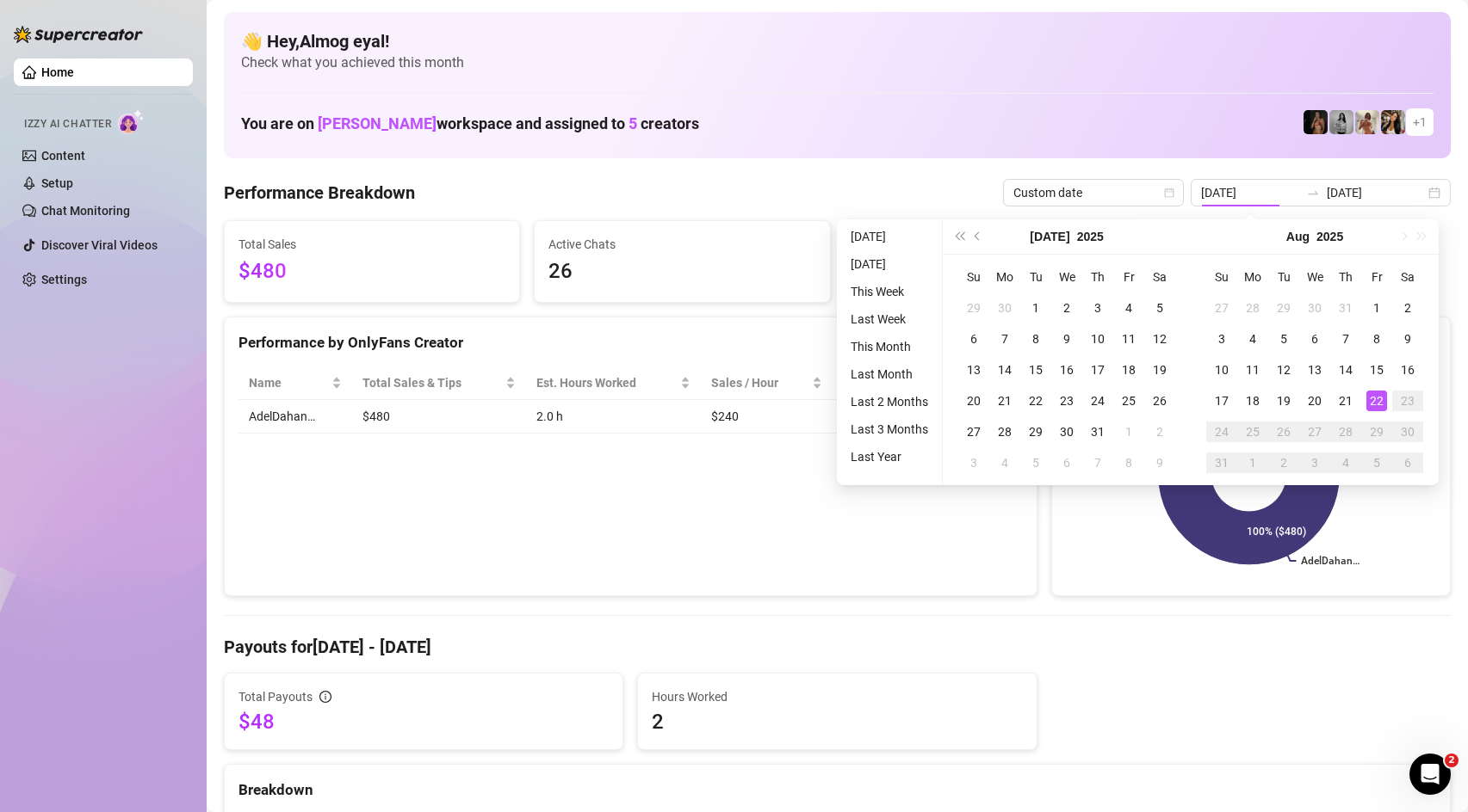
type input "[DATE]"
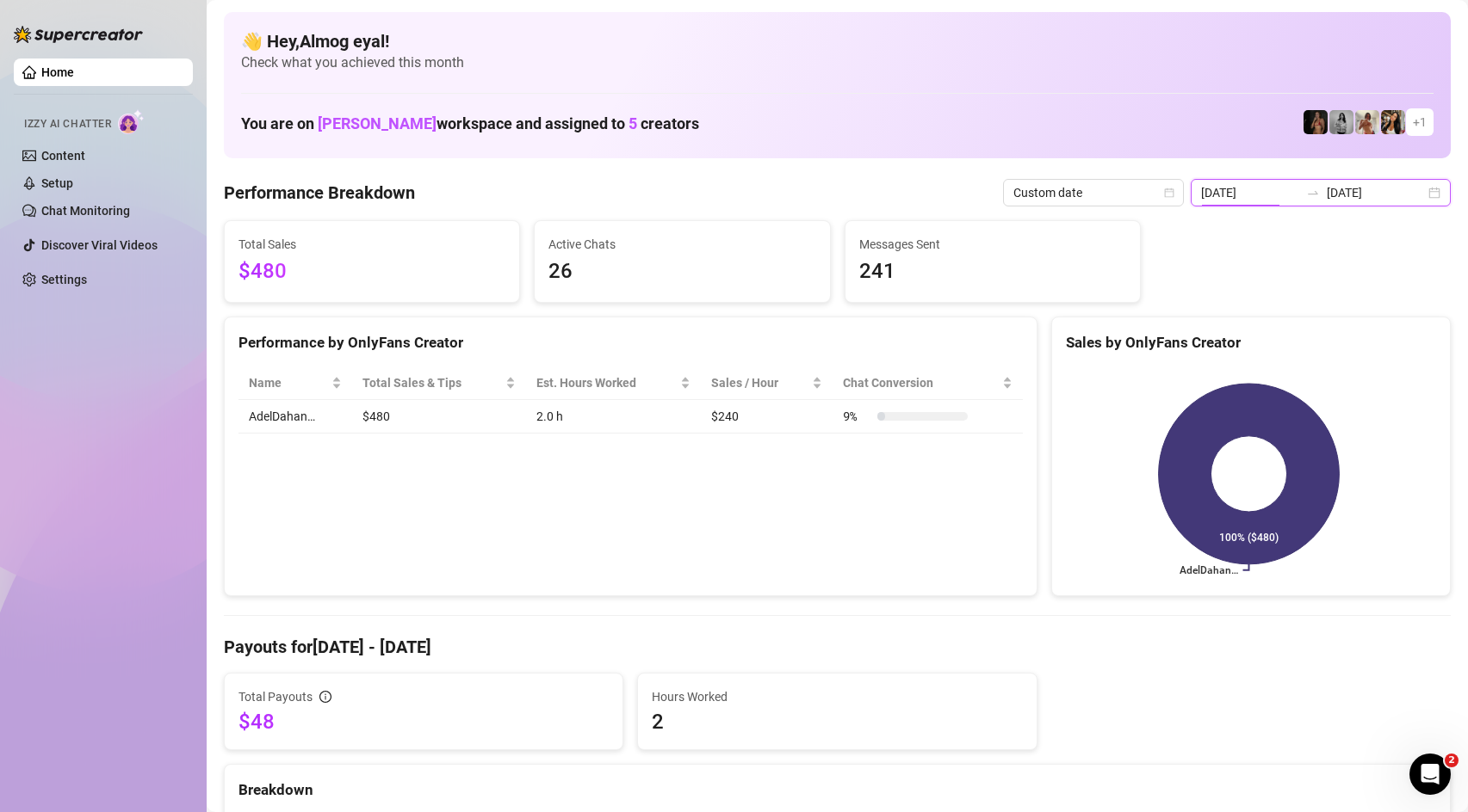
click at [1282, 191] on input "[DATE]" at bounding box center [1250, 192] width 98 height 19
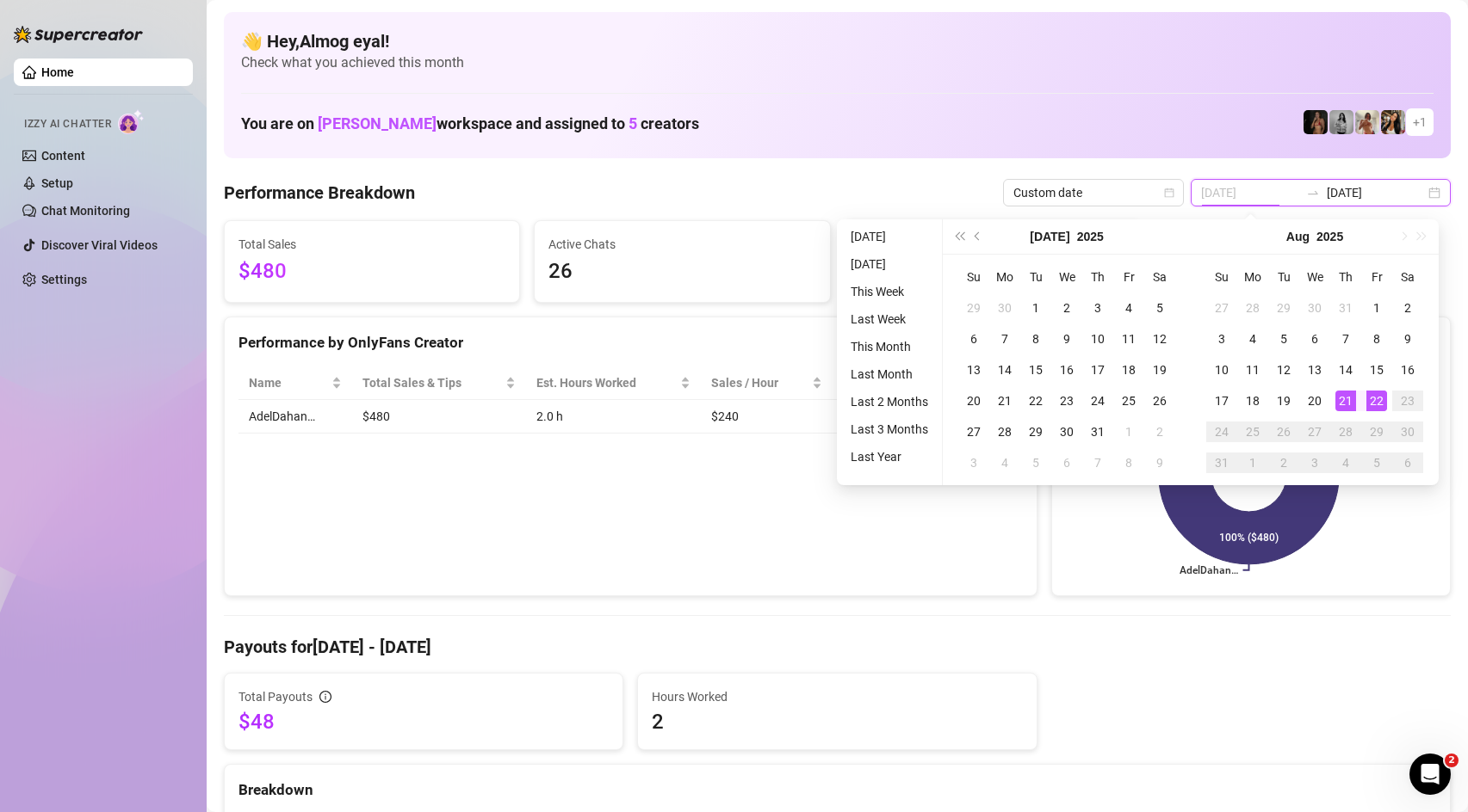
type input "[DATE]"
click at [1353, 402] on div "21" at bounding box center [1345, 401] width 21 height 21
type input "[DATE]"
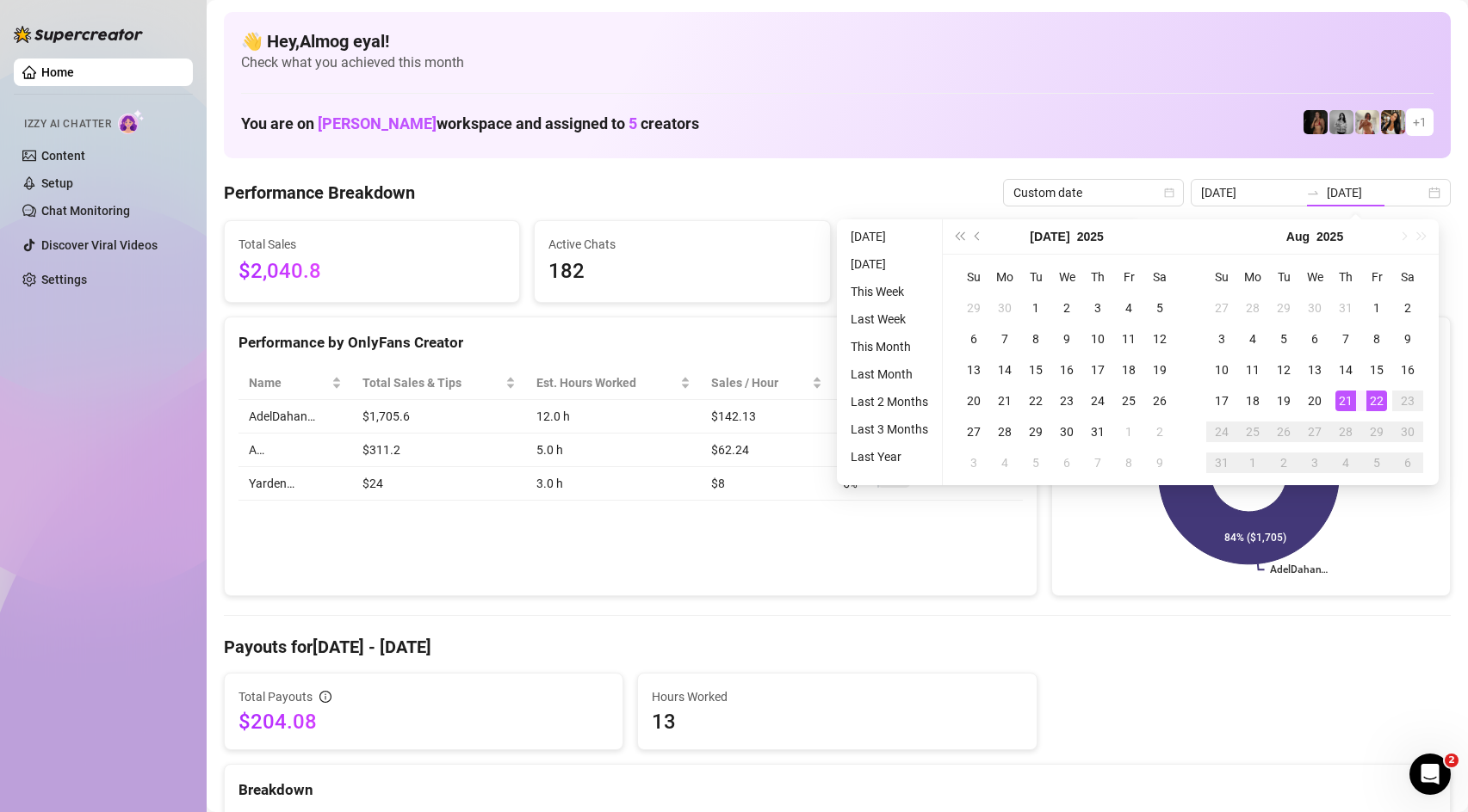
type input "[DATE]"
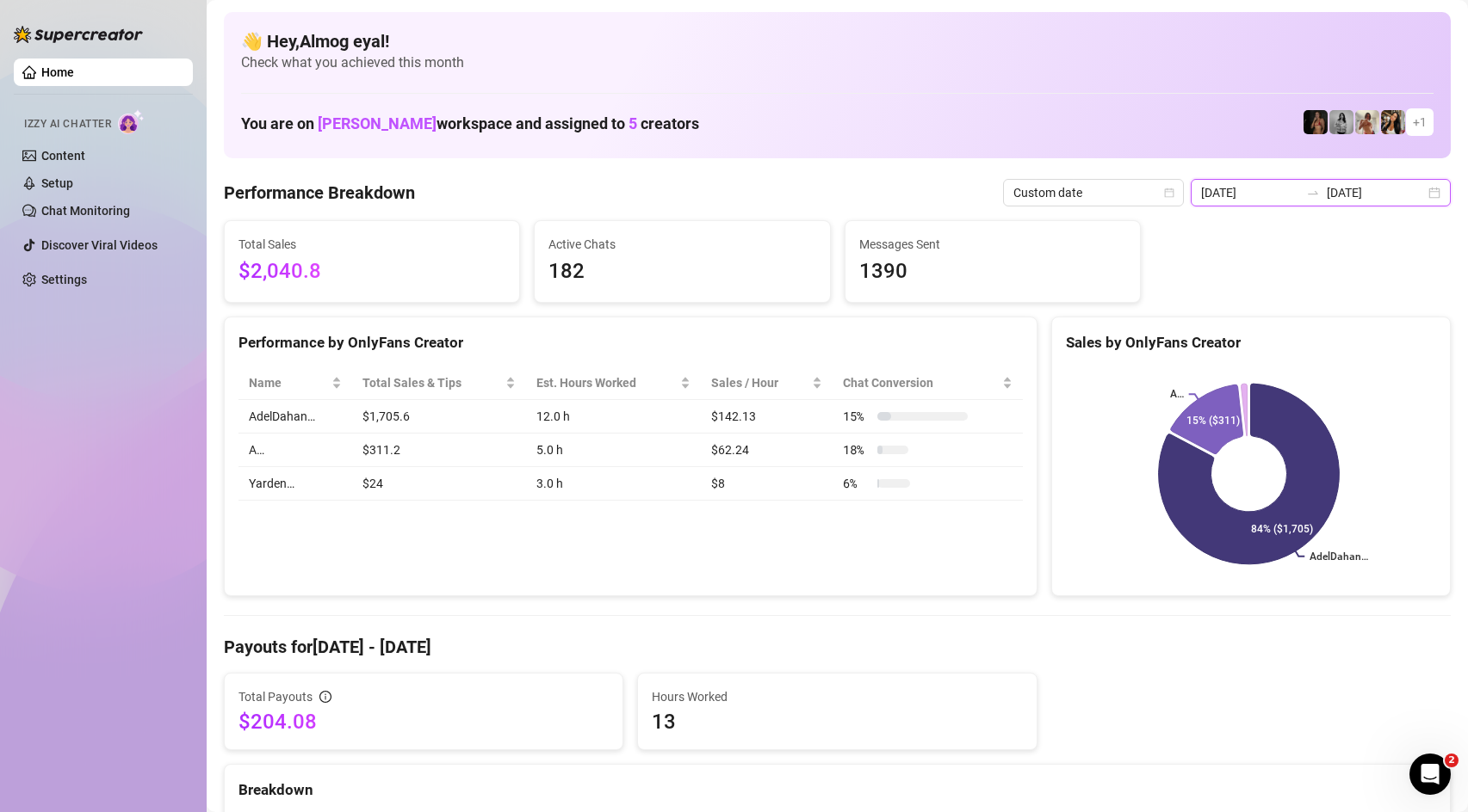
click at [1267, 196] on input "[DATE]" at bounding box center [1250, 192] width 98 height 19
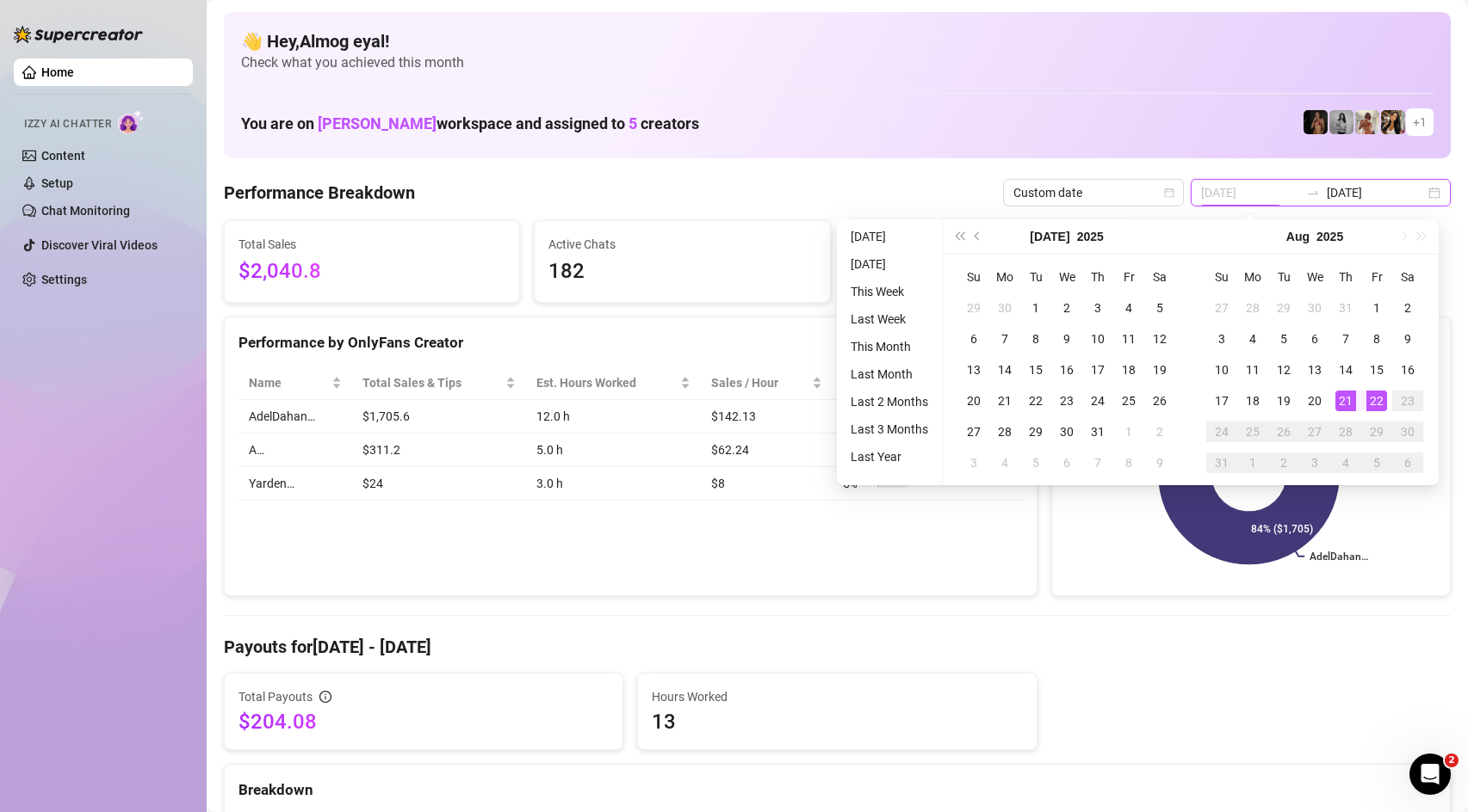
type input "[DATE]"
click at [1368, 399] on div "22" at bounding box center [1376, 401] width 21 height 21
type input "[DATE]"
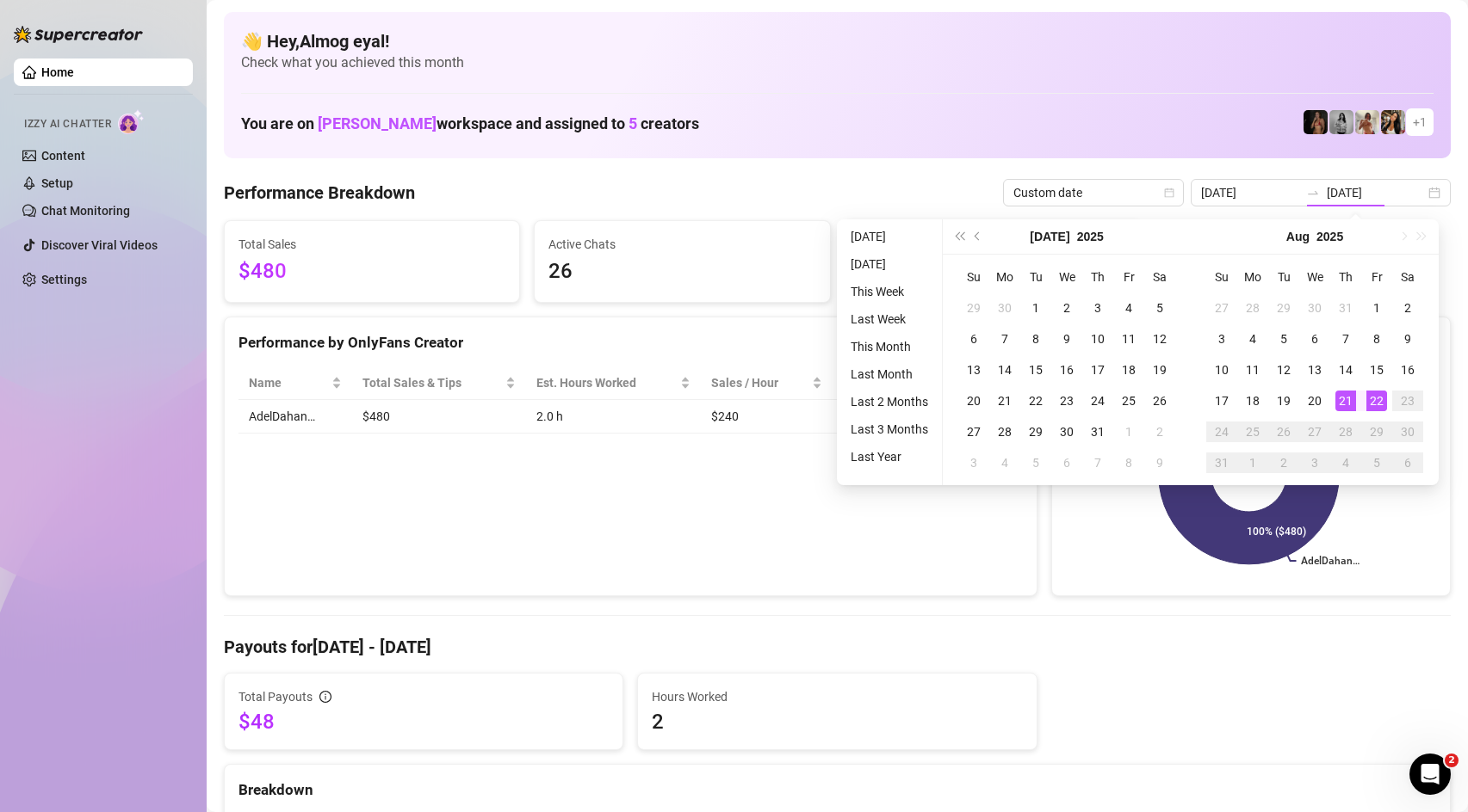
type input "[DATE]"
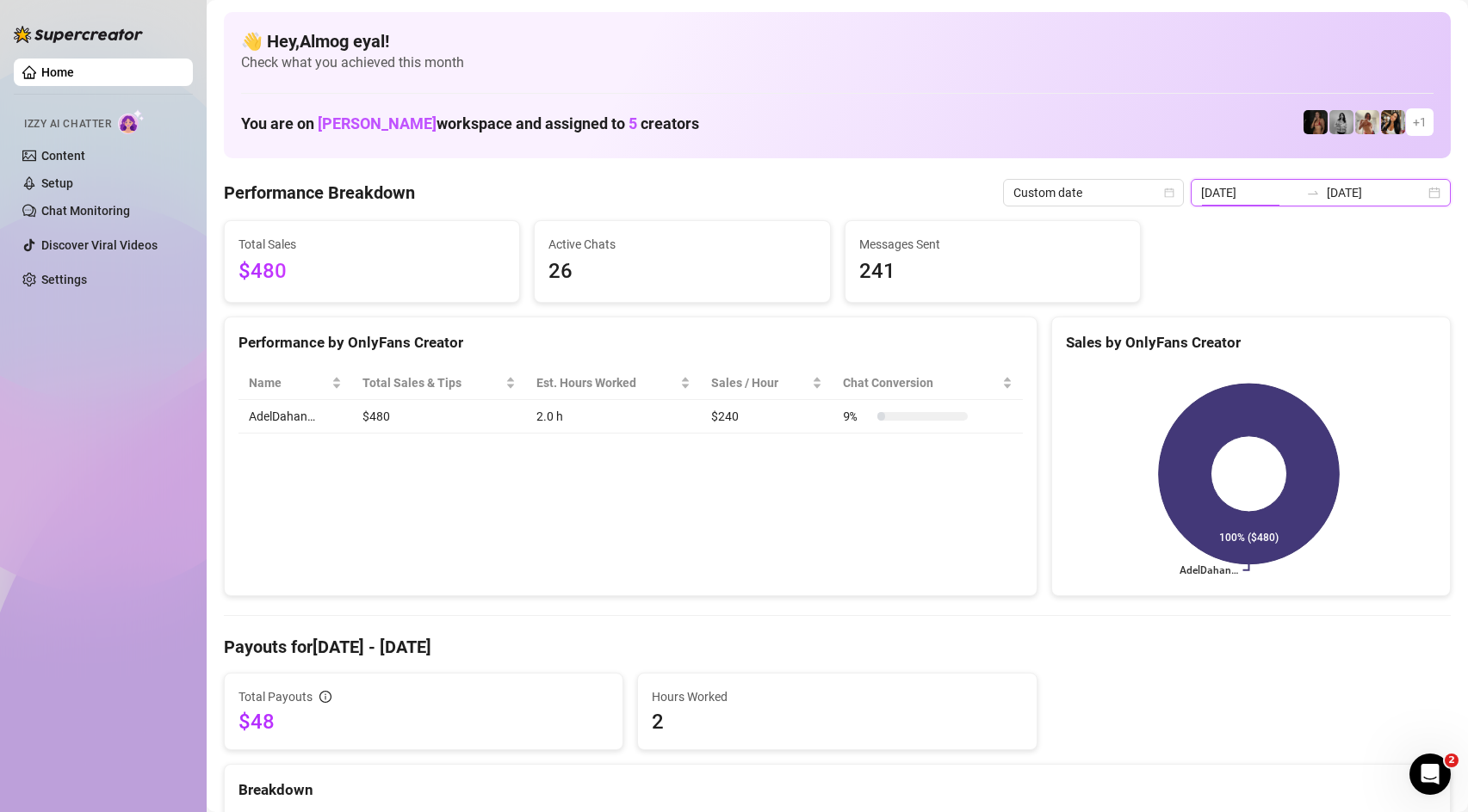
drag, startPoint x: 1280, startPoint y: 195, endPoint x: 1280, endPoint y: 204, distance: 9.0
click at [1280, 195] on input "[DATE]" at bounding box center [1250, 192] width 98 height 19
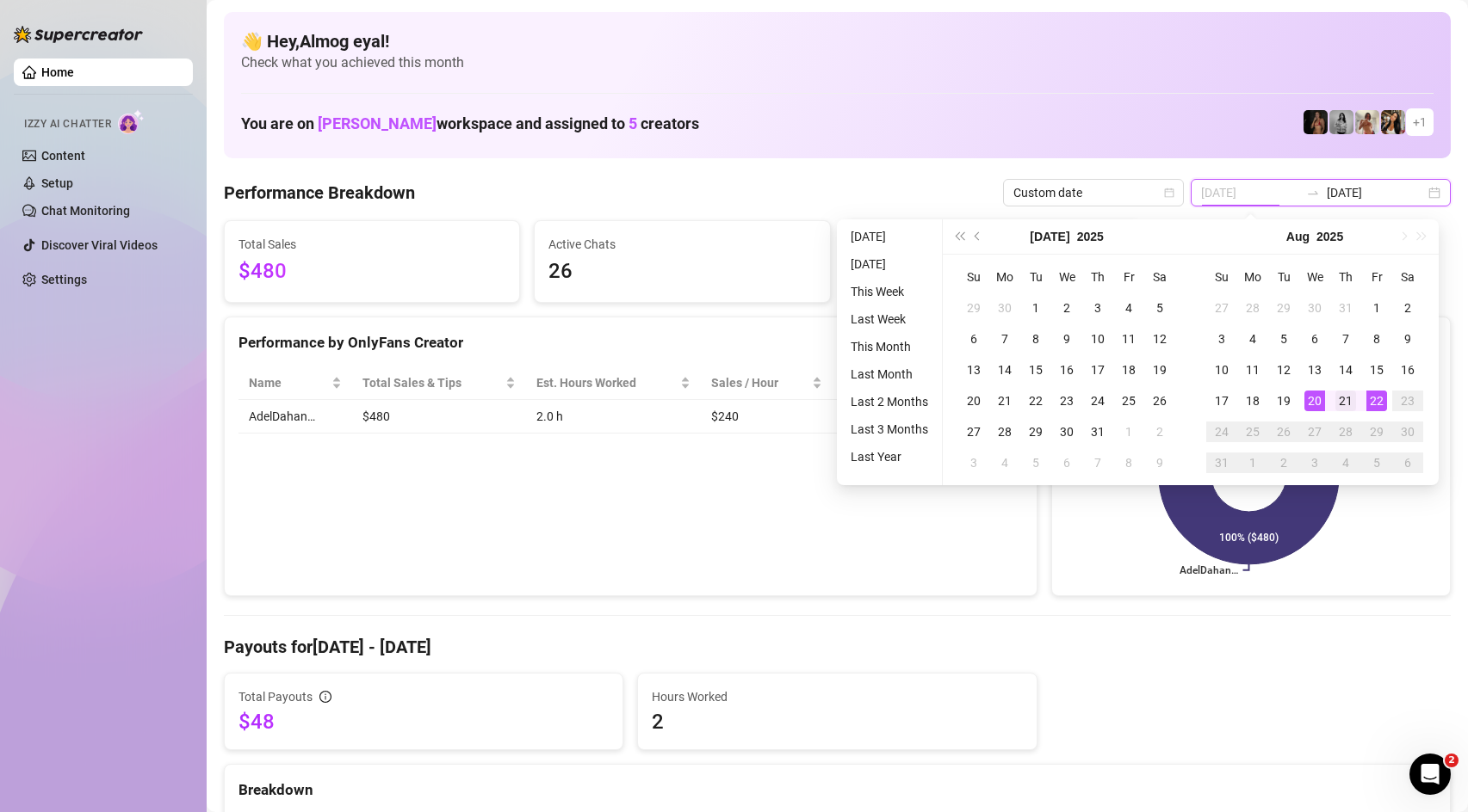
type input "[DATE]"
click at [1344, 410] on div "21" at bounding box center [1345, 401] width 21 height 21
click at [1163, 539] on rect at bounding box center [1249, 474] width 366 height 215
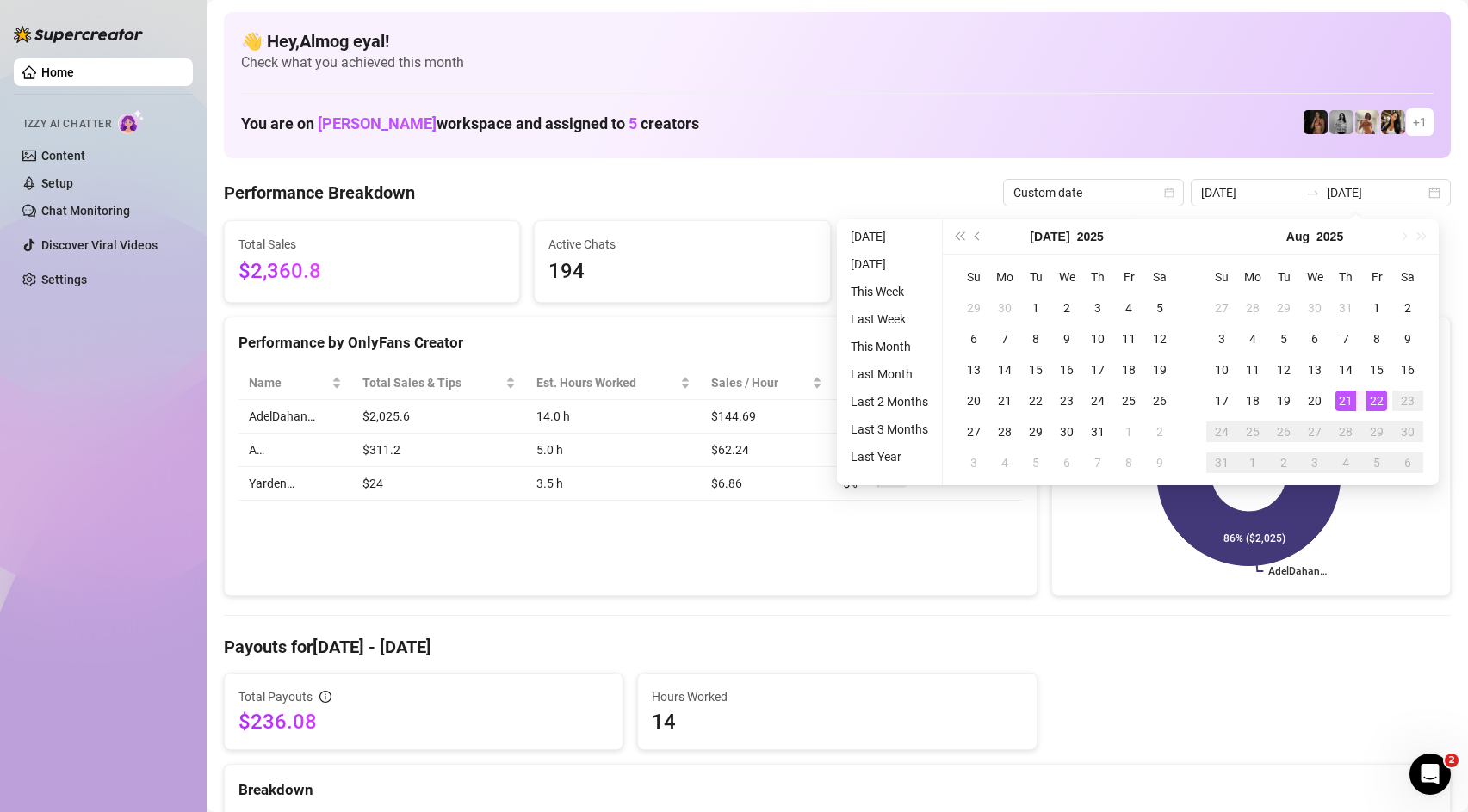
type input "[DATE]"
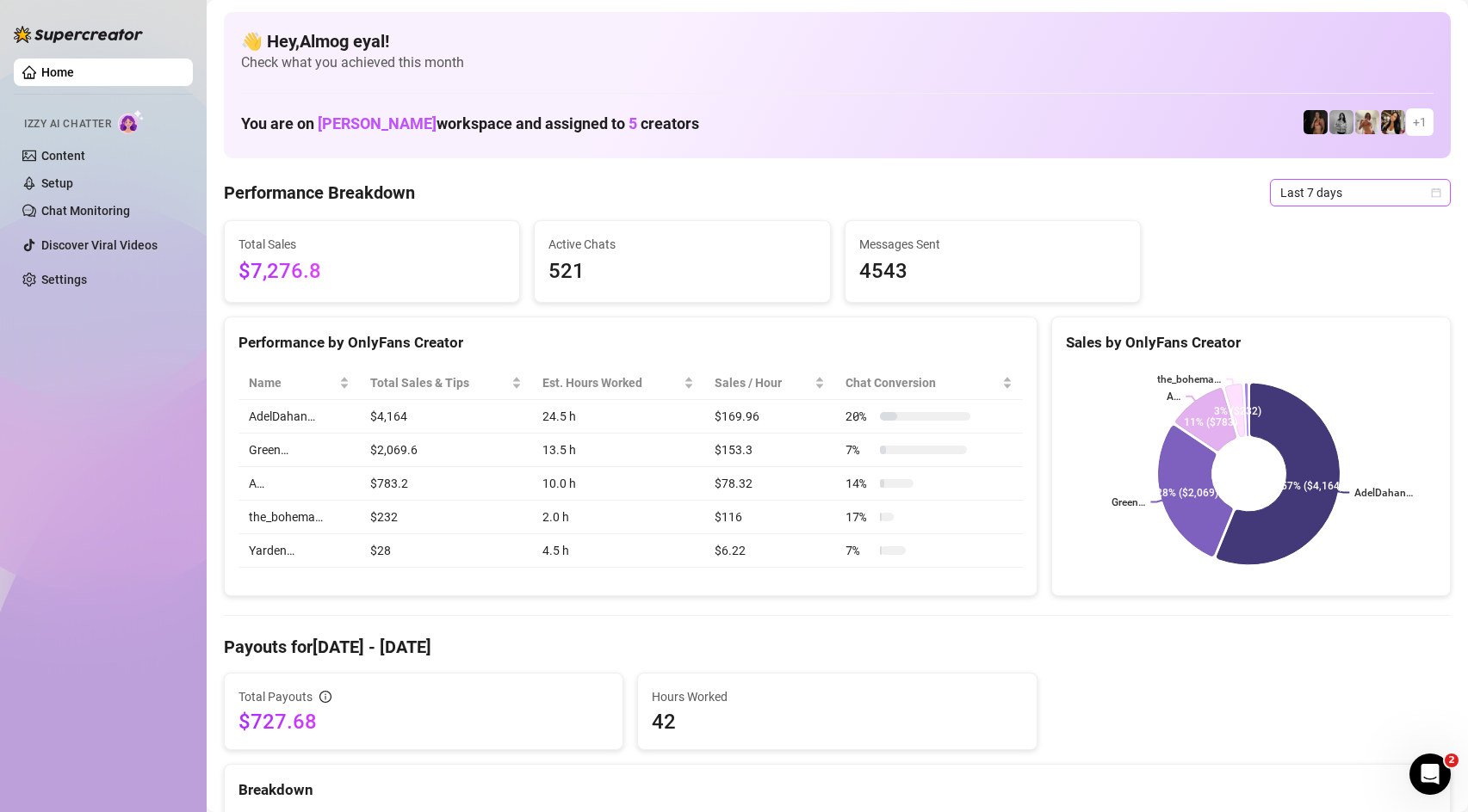
click at [1336, 198] on span "Last 7 days" at bounding box center [1361, 193] width 161 height 26
click at [1358, 339] on div "Custom date" at bounding box center [1347, 337] width 153 height 19
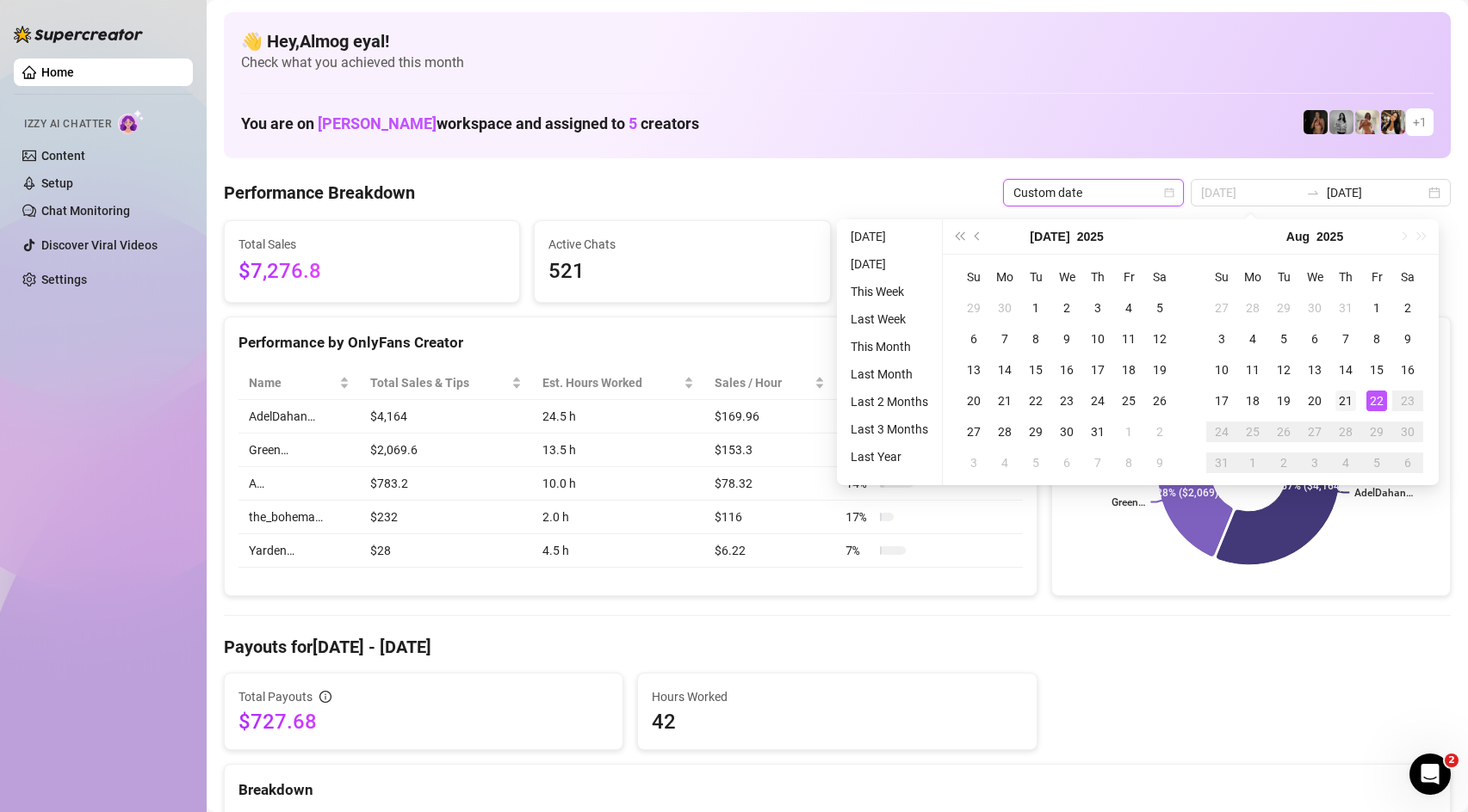
type input "[DATE]"
click at [1356, 395] on td "21" at bounding box center [1345, 401] width 31 height 31
click at [1332, 556] on rect at bounding box center [1249, 474] width 366 height 215
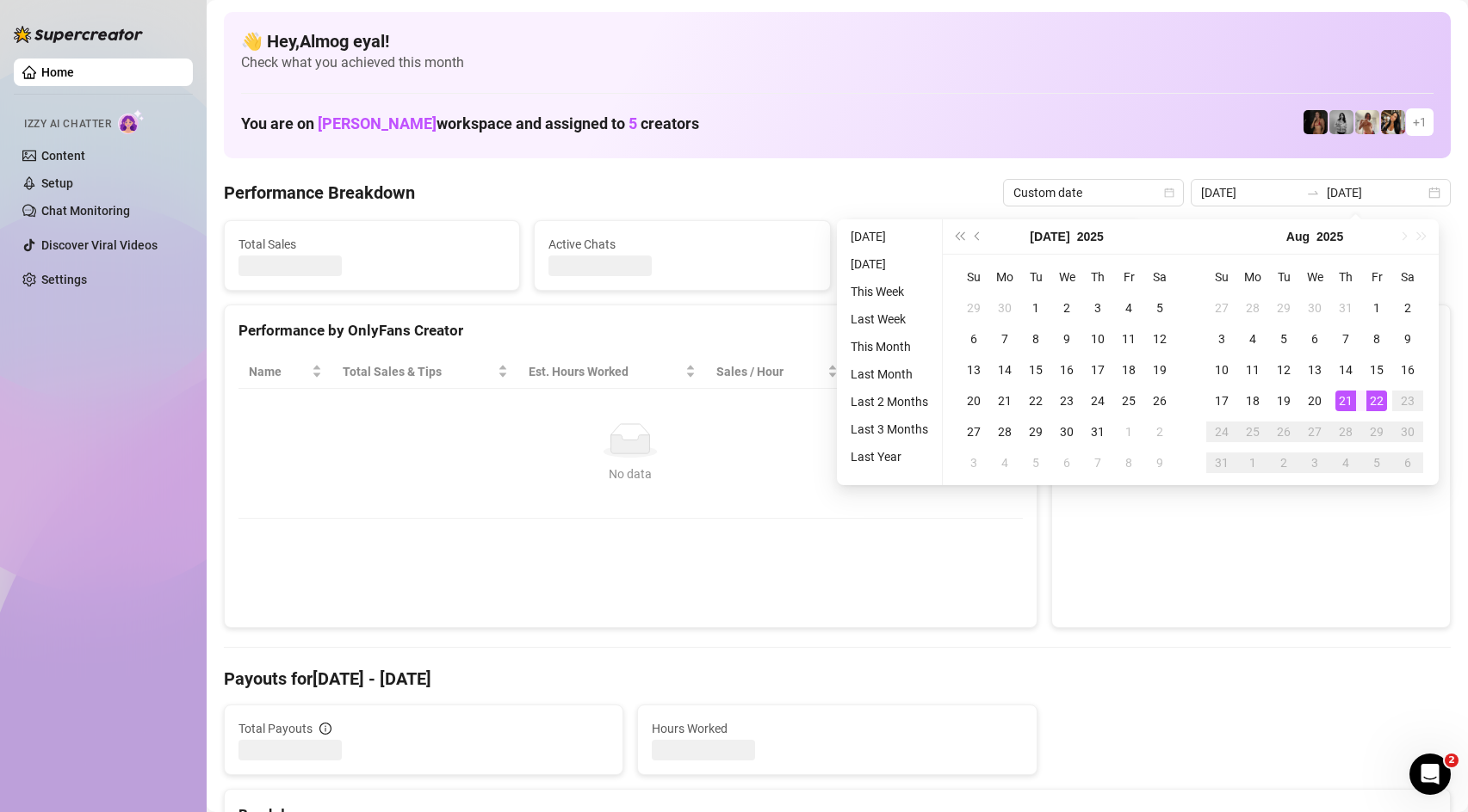
type input "[DATE]"
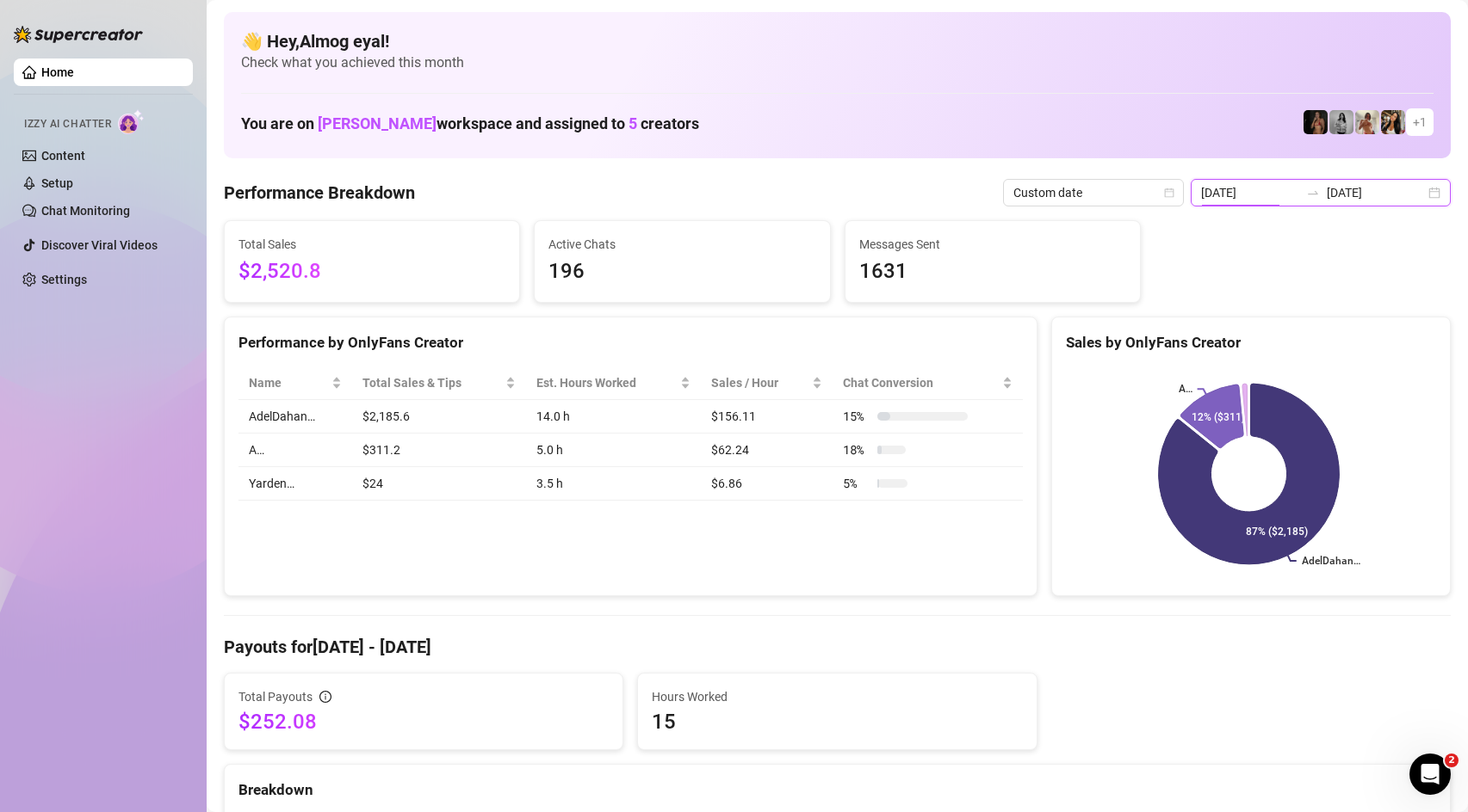
drag, startPoint x: 1258, startPoint y: 189, endPoint x: 1289, endPoint y: 187, distance: 31.1
click at [1258, 188] on input "[DATE]" at bounding box center [1250, 192] width 98 height 19
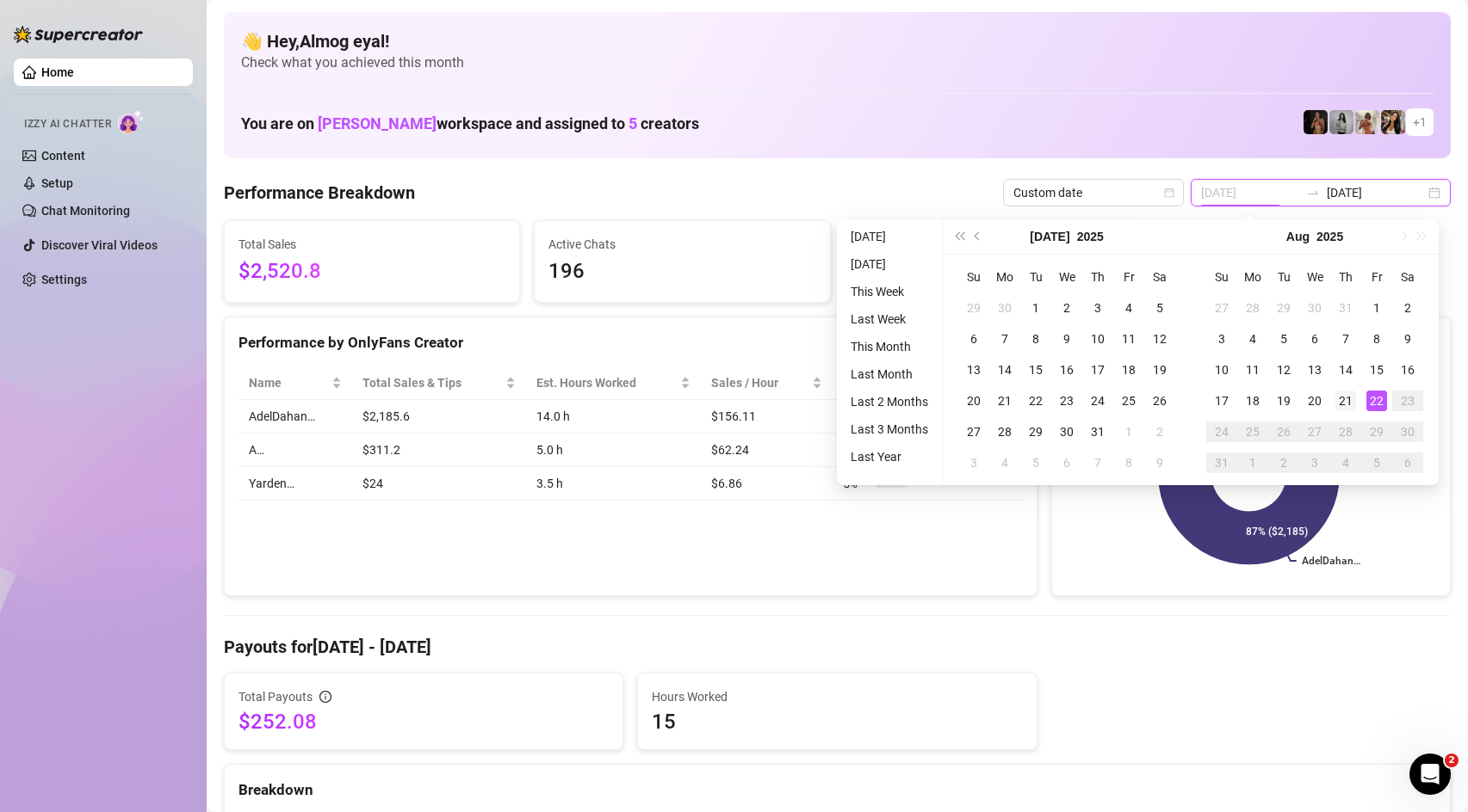
type input "[DATE]"
click at [1353, 401] on div "21" at bounding box center [1345, 401] width 21 height 21
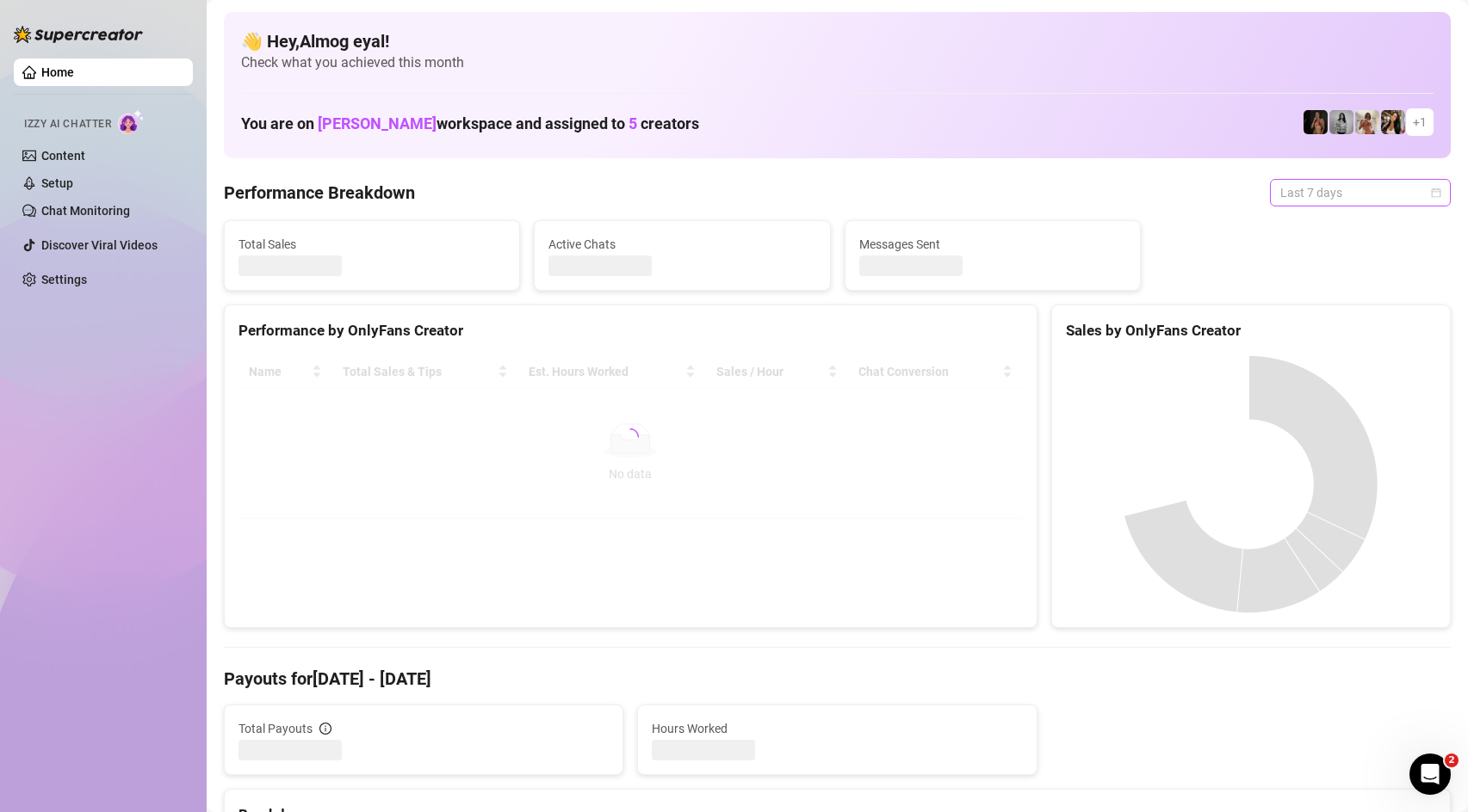
click at [1365, 187] on span "Last 7 days" at bounding box center [1361, 193] width 161 height 26
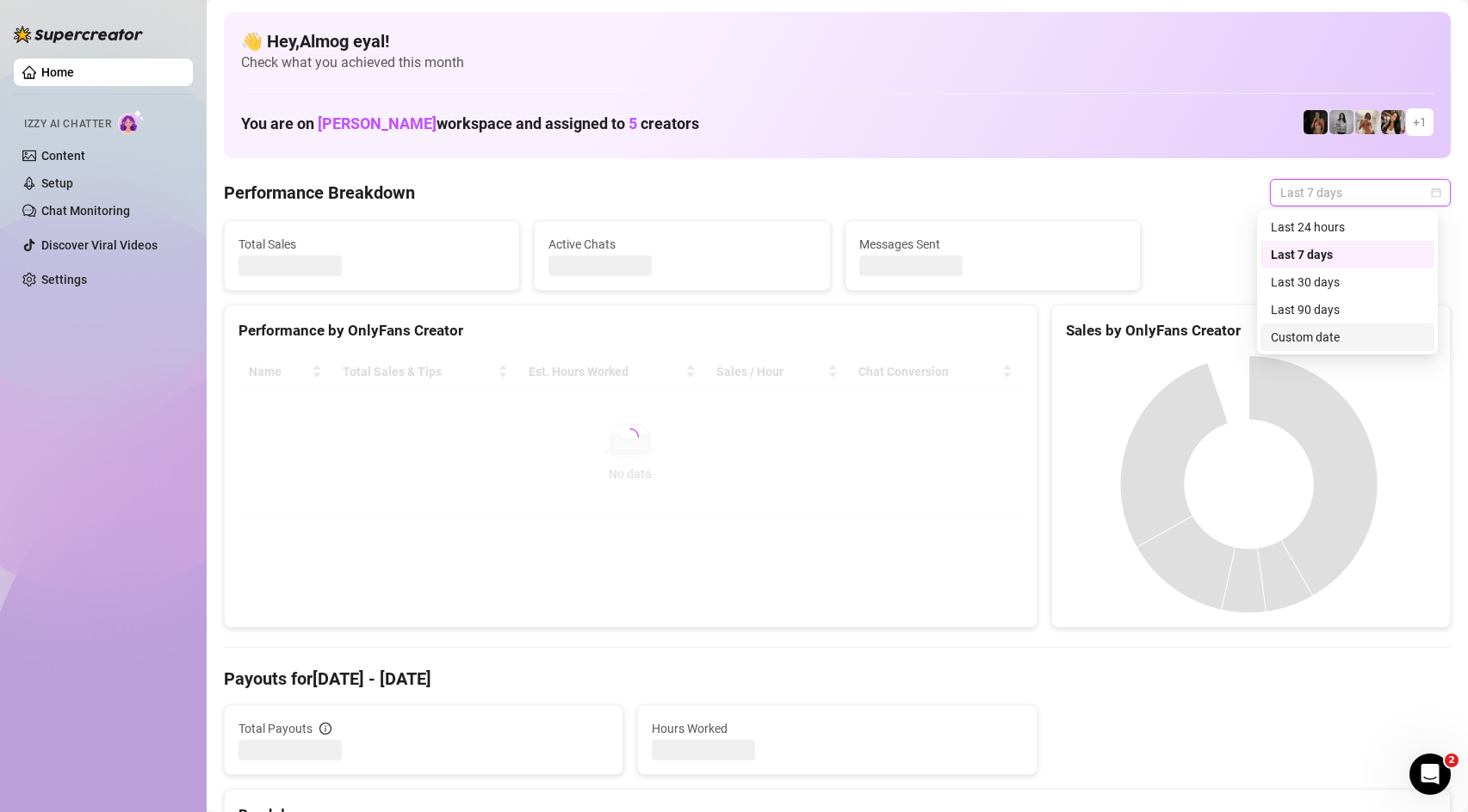
click at [1379, 344] on div "Custom date" at bounding box center [1347, 337] width 153 height 19
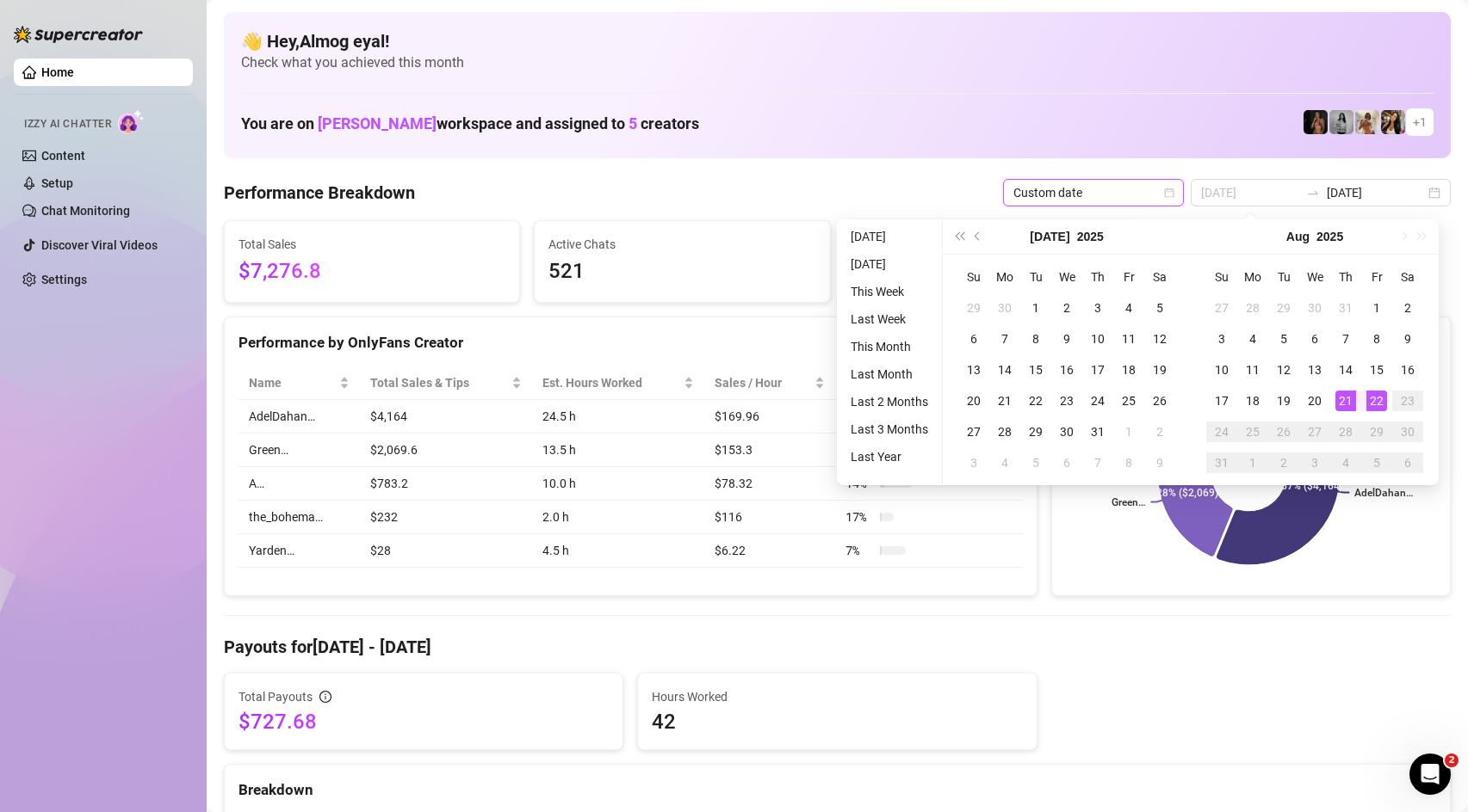
click at [1352, 399] on div "21" at bounding box center [1345, 401] width 21 height 21
type input "[DATE]"
click at [1307, 636] on h4 "Payouts for [DATE] - [DATE]" at bounding box center [837, 647] width 1227 height 24
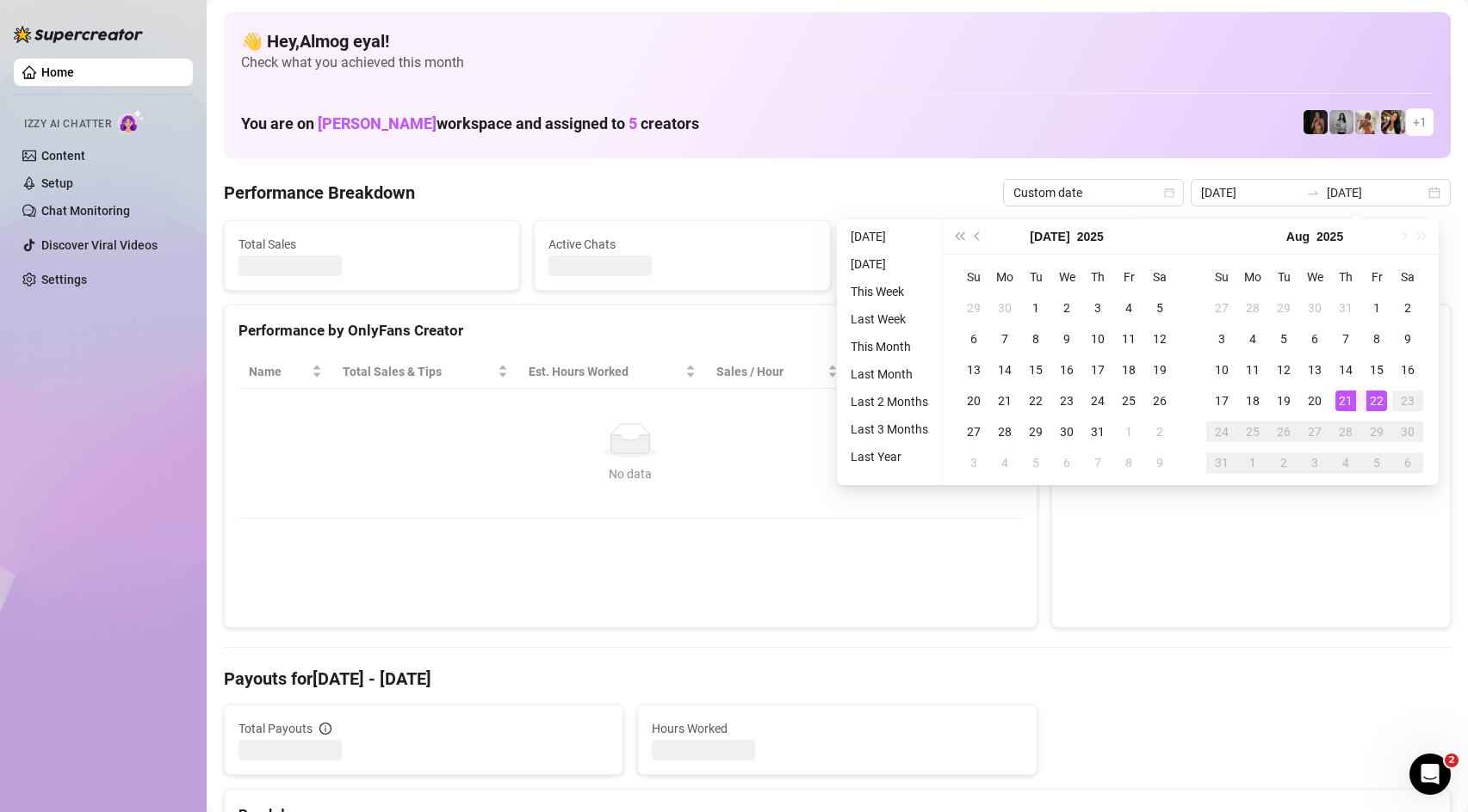
type input "[DATE]"
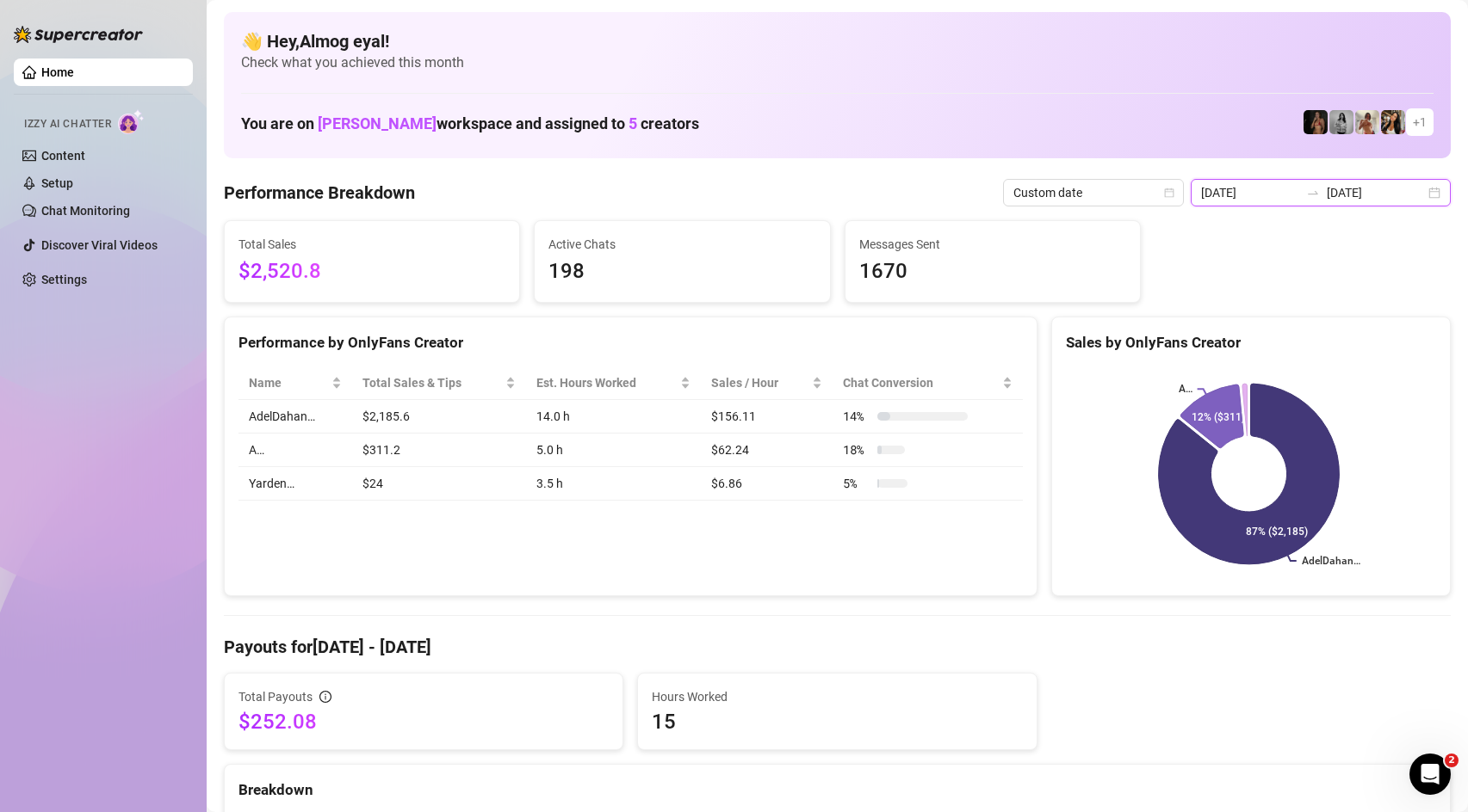
click at [1275, 198] on input "[DATE]" at bounding box center [1250, 192] width 98 height 19
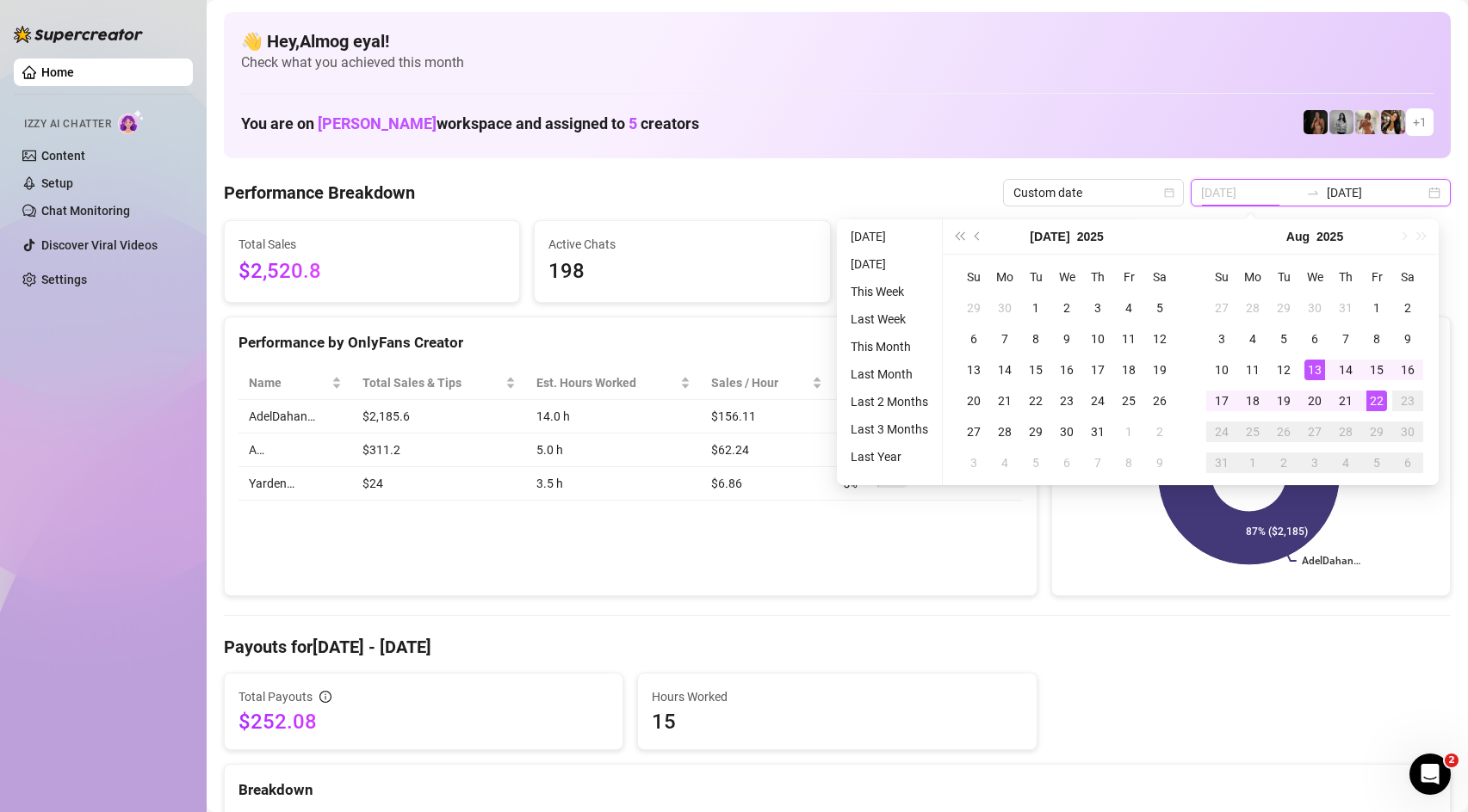
type input "[DATE]"
click at [1349, 398] on div "21" at bounding box center [1345, 401] width 21 height 21
type input "[DATE]"
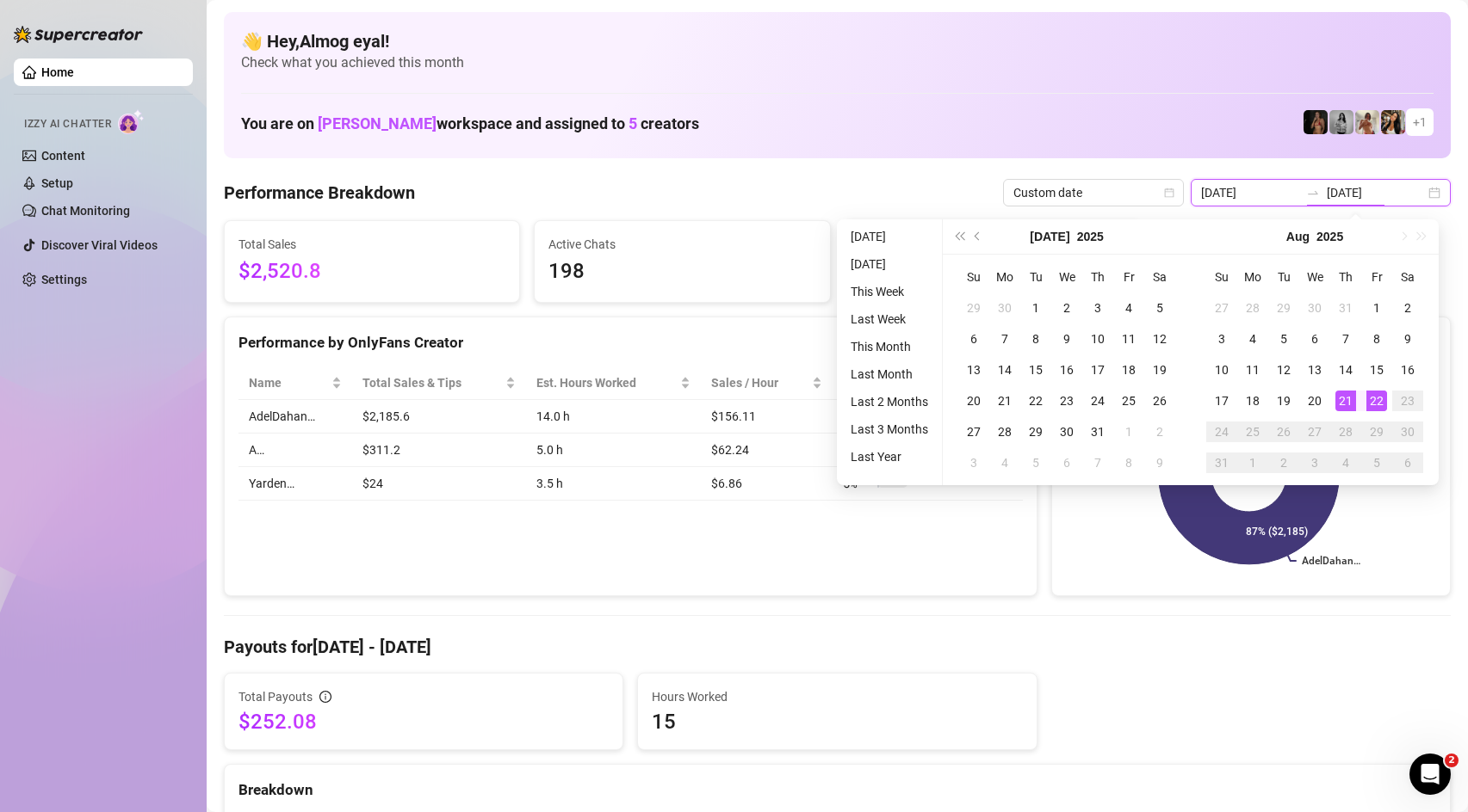
type input "[DATE]"
click at [1344, 406] on div "21" at bounding box center [1345, 401] width 21 height 21
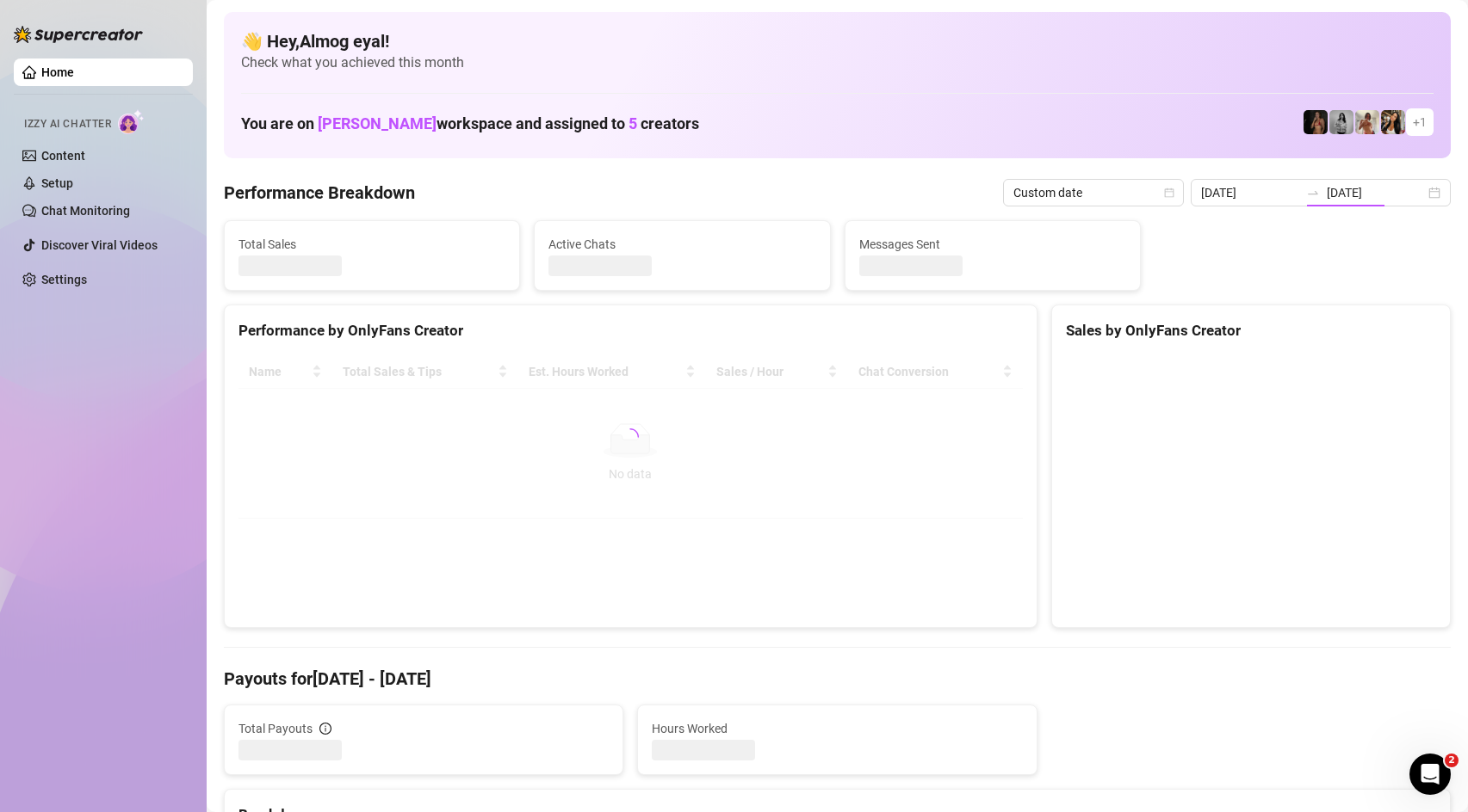
type input "[DATE]"
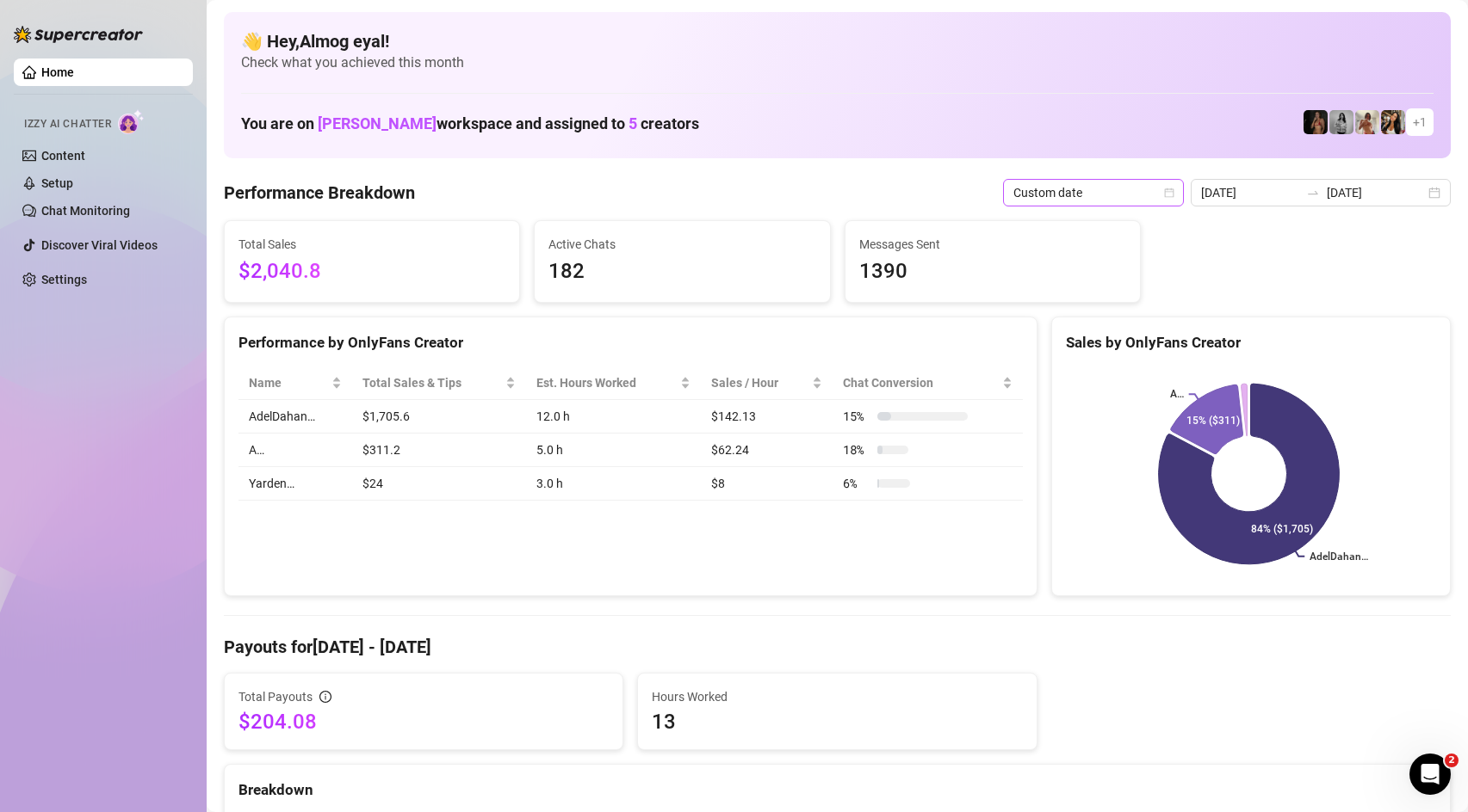
click at [1153, 199] on span "Custom date" at bounding box center [1094, 193] width 161 height 26
click at [1340, 192] on input "[DATE]" at bounding box center [1376, 192] width 98 height 19
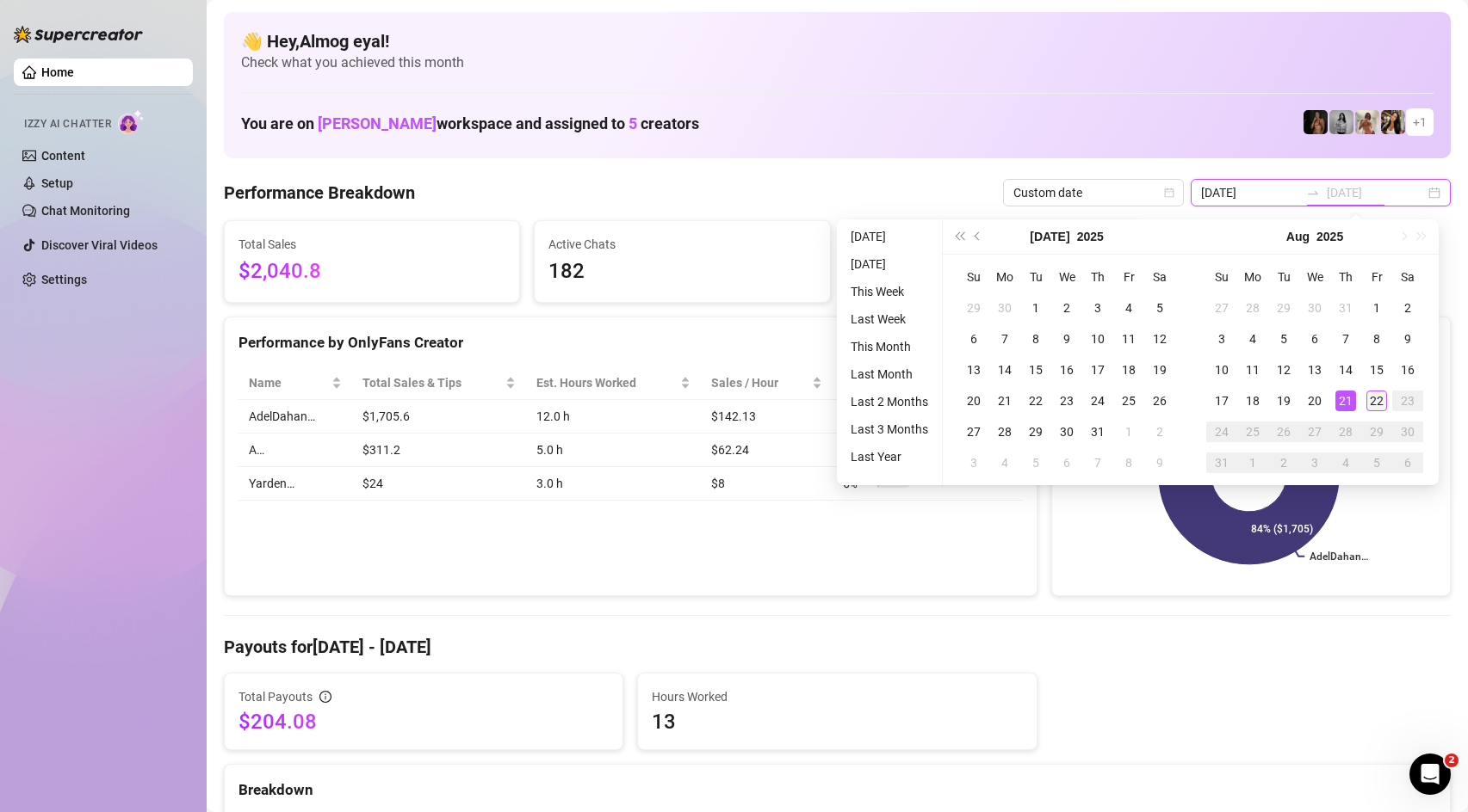
type input "[DATE]"
click at [1370, 393] on div "22" at bounding box center [1376, 401] width 21 height 21
click at [1078, 717] on div "Total Payouts $204.08 Hours Worked 13" at bounding box center [838, 712] width 1241 height 78
type input "[DATE]"
